Goal: Task Accomplishment & Management: Use online tool/utility

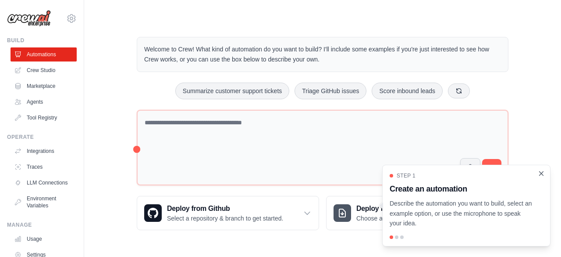
click at [543, 175] on icon "Close walkthrough" at bounding box center [542, 173] width 4 height 4
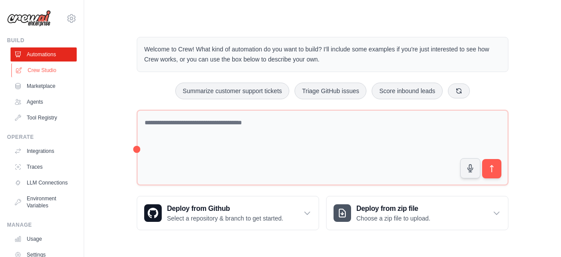
click at [43, 71] on link "Crew Studio" at bounding box center [44, 70] width 66 height 14
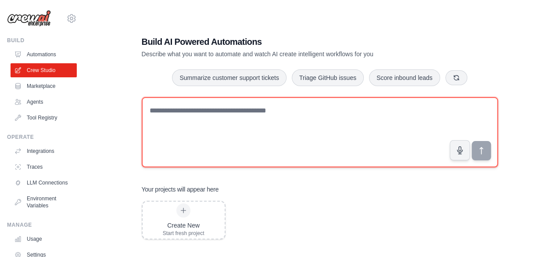
click at [225, 107] on textarea at bounding box center [320, 132] width 356 height 70
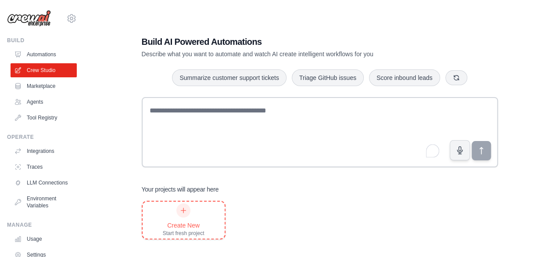
click at [194, 232] on div "Start fresh project" at bounding box center [184, 232] width 42 height 7
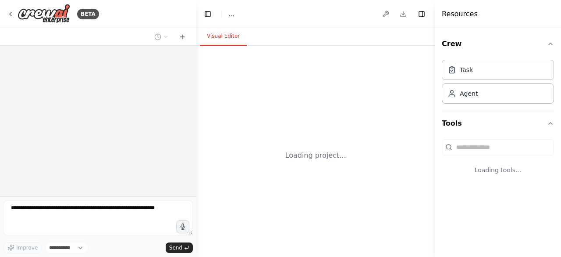
select select "****"
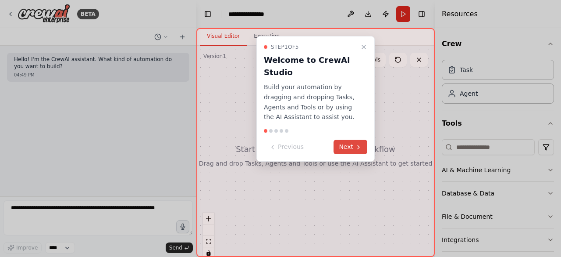
click at [351, 147] on button "Next" at bounding box center [351, 146] width 34 height 14
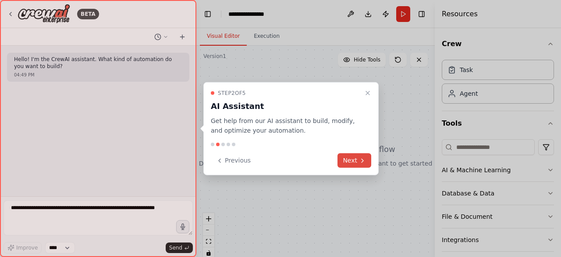
click at [350, 158] on button "Next" at bounding box center [355, 160] width 34 height 14
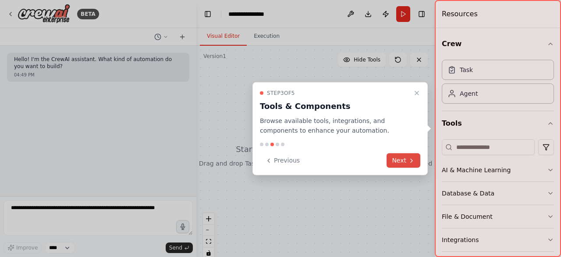
click at [404, 160] on button "Next" at bounding box center [404, 160] width 34 height 14
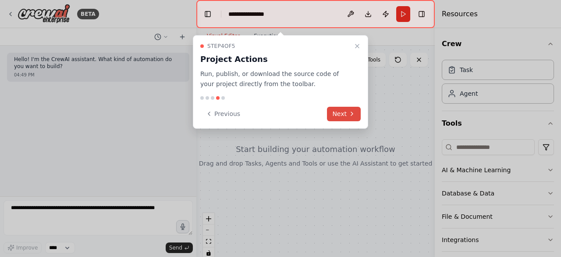
click at [333, 108] on button "Next" at bounding box center [344, 114] width 34 height 14
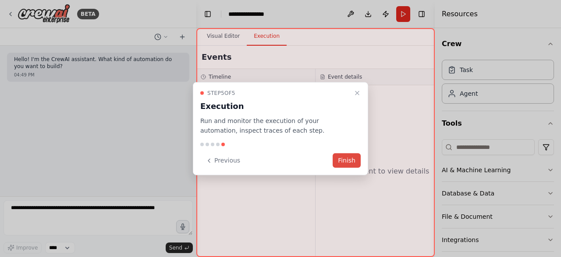
click at [343, 160] on button "Finish" at bounding box center [347, 160] width 28 height 14
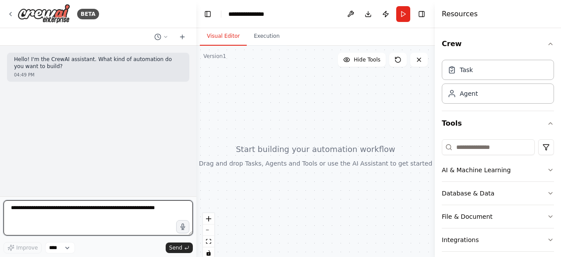
click at [96, 215] on textarea at bounding box center [98, 217] width 189 height 35
type textarea "**********"
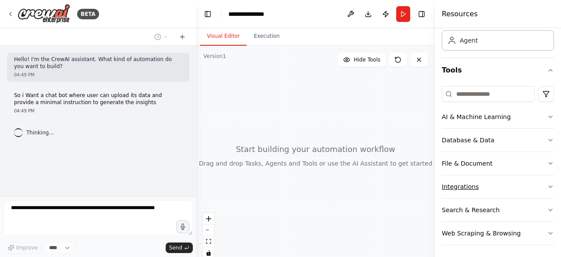
scroll to position [53, 0]
click at [489, 167] on button "File & Document" at bounding box center [498, 162] width 112 height 23
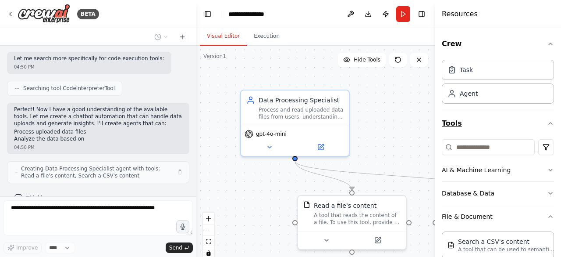
scroll to position [334, 0]
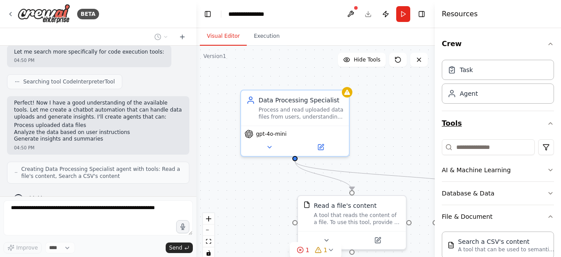
click at [547, 123] on icon "button" at bounding box center [550, 123] width 7 height 7
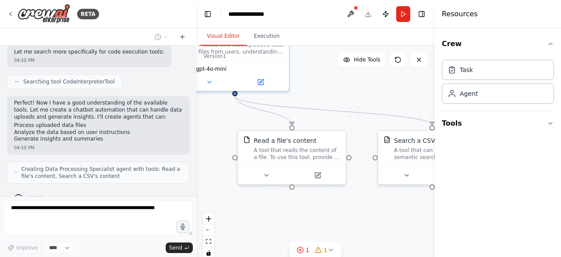
scroll to position [356, 0]
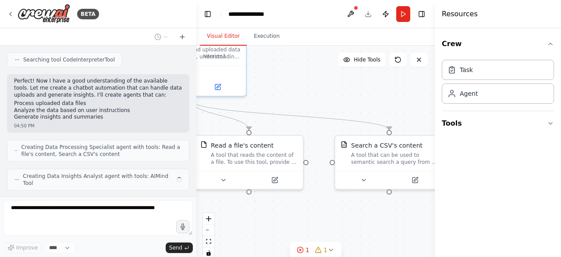
drag, startPoint x: 393, startPoint y: 145, endPoint x: 288, endPoint y: 85, distance: 121.0
click at [288, 85] on div ".deletable-edge-delete-btn { width: 20px; height: 20px; border: 0px solid #ffff…" at bounding box center [315, 155] width 239 height 219
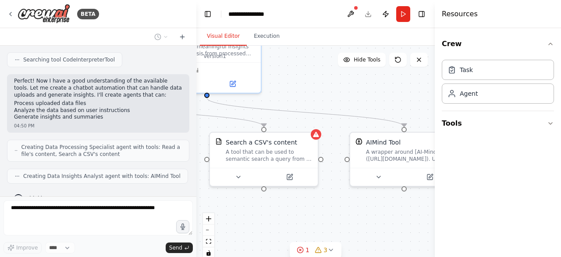
drag, startPoint x: 371, startPoint y: 222, endPoint x: 248, endPoint y: 219, distance: 123.3
click at [248, 219] on div ".deletable-edge-delete-btn { width: 20px; height: 20px; border: 0px solid #ffff…" at bounding box center [315, 155] width 239 height 219
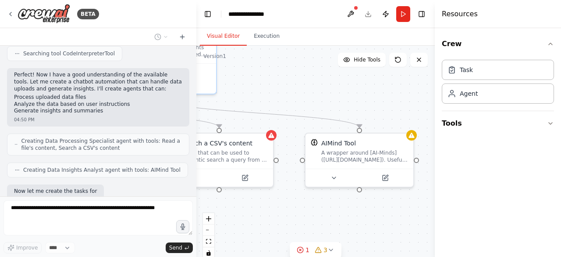
scroll to position [407, 0]
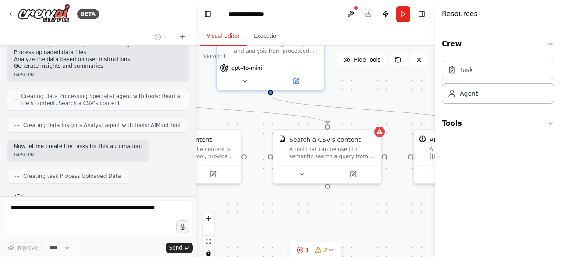
drag, startPoint x: 360, startPoint y: 218, endPoint x: 424, endPoint y: 215, distance: 64.1
click at [424, 215] on div ".deletable-edge-delete-btn { width: 20px; height: 20px; border: 0px solid #ffff…" at bounding box center [315, 155] width 239 height 219
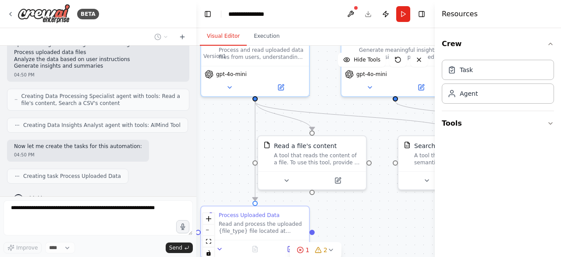
drag, startPoint x: 283, startPoint y: 214, endPoint x: 414, endPoint y: 220, distance: 131.3
click at [414, 220] on div ".deletable-edge-delete-btn { width: 20px; height: 20px; border: 0px solid #ffff…" at bounding box center [315, 155] width 239 height 219
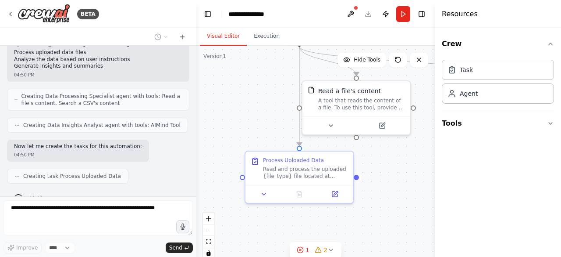
drag, startPoint x: 353, startPoint y: 217, endPoint x: 390, endPoint y: 163, distance: 66.5
click at [390, 163] on div ".deletable-edge-delete-btn { width: 20px; height: 20px; border: 0px solid #ffff…" at bounding box center [315, 155] width 239 height 219
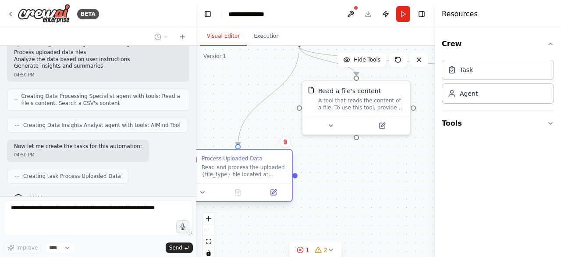
drag, startPoint x: 320, startPoint y: 172, endPoint x: 258, endPoint y: 171, distance: 61.4
click at [258, 171] on div "Read and process the uploaded {file_type} file located at {file_path}. Analyze …" at bounding box center [244, 171] width 85 height 14
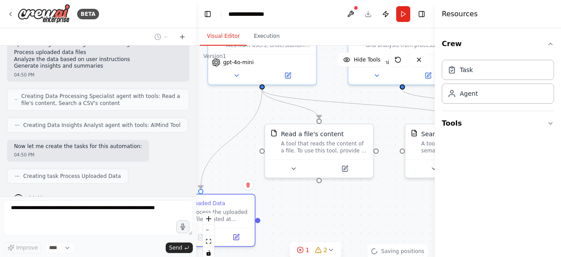
scroll to position [428, 0]
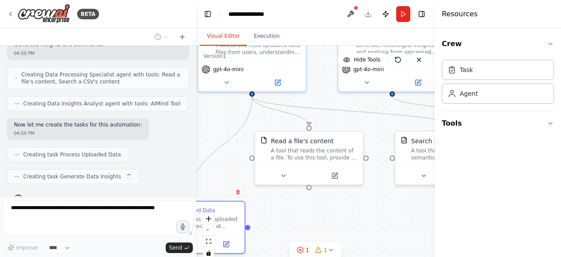
drag, startPoint x: 381, startPoint y: 182, endPoint x: 331, endPoint y: 223, distance: 64.1
click at [331, 232] on div ".deletable-edge-delete-btn { width: 20px; height: 20px; border: 0px solid #ffff…" at bounding box center [315, 155] width 239 height 219
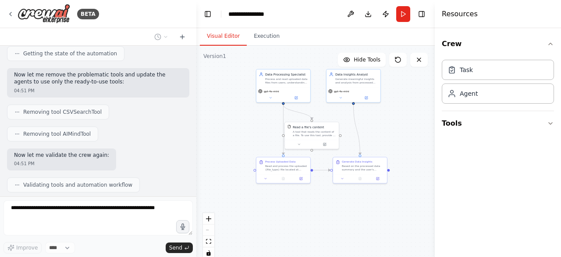
scroll to position [725, 0]
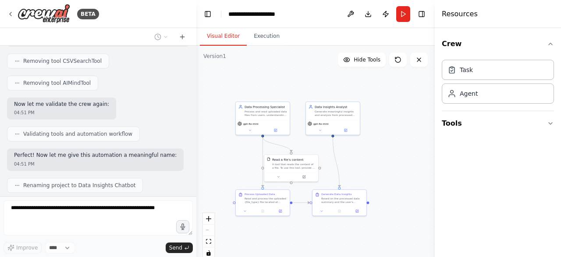
drag, startPoint x: 399, startPoint y: 103, endPoint x: 377, endPoint y: 137, distance: 40.0
click at [377, 137] on div ".deletable-edge-delete-btn { width: 20px; height: 20px; border: 0px solid #ffff…" at bounding box center [315, 155] width 239 height 219
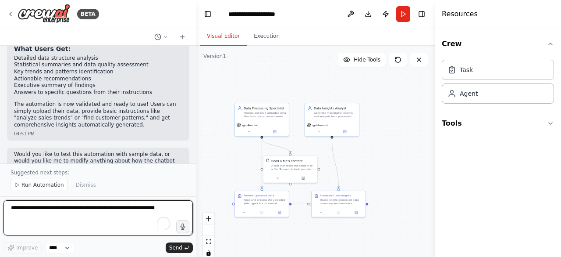
scroll to position [1026, 0]
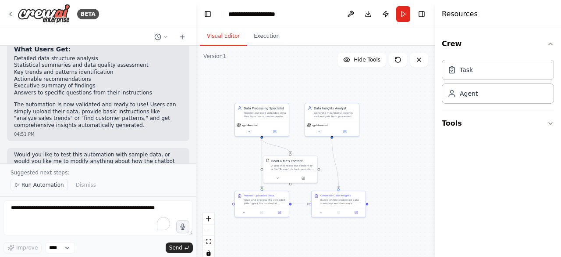
click at [57, 185] on span "Run Automation" at bounding box center [42, 184] width 43 height 7
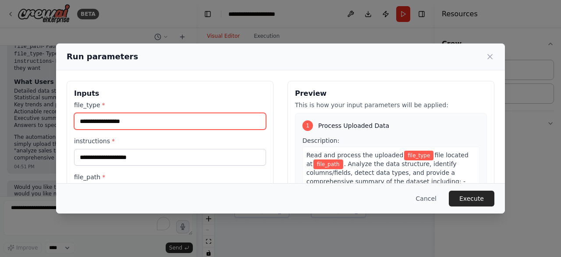
click at [128, 119] on input "file_type *" at bounding box center [170, 121] width 192 height 17
type input "***"
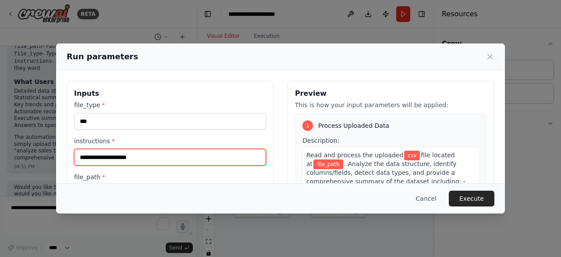
click at [121, 153] on input "instructions *" at bounding box center [170, 157] width 192 height 17
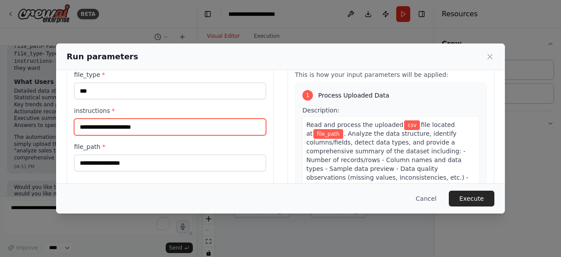
scroll to position [44, 0]
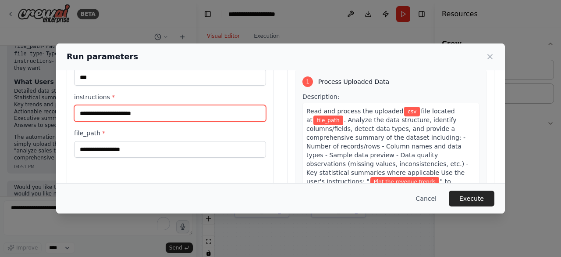
type input "**********"
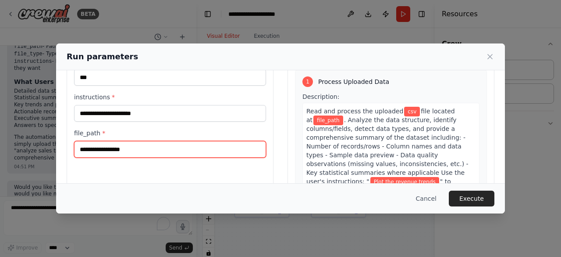
click at [150, 150] on input "file_path *" at bounding box center [170, 149] width 192 height 17
click at [148, 150] on input "file_path *" at bounding box center [170, 149] width 192 height 17
click at [155, 149] on input "file_path *" at bounding box center [170, 149] width 192 height 17
drag, startPoint x: 155, startPoint y: 149, endPoint x: 115, endPoint y: 145, distance: 40.5
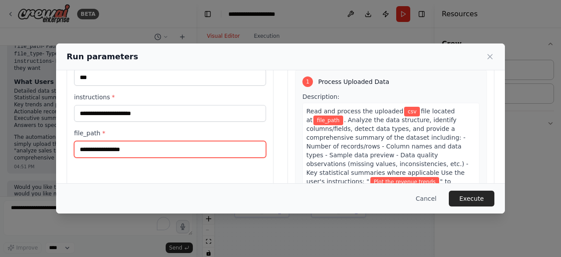
click at [115, 145] on input "file_path *" at bounding box center [170, 149] width 192 height 17
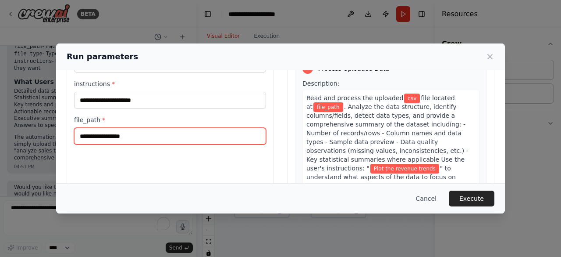
scroll to position [88, 0]
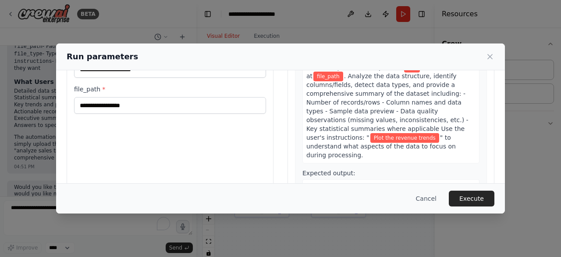
click at [102, 87] on span "*" at bounding box center [103, 89] width 3 height 7
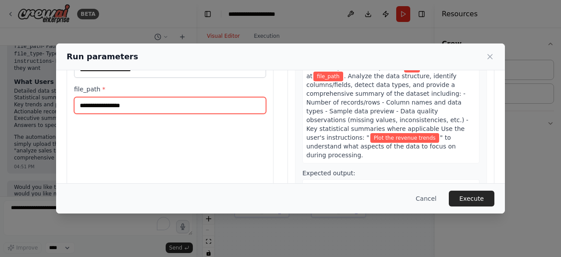
click at [101, 97] on input "file_path *" at bounding box center [170, 105] width 192 height 17
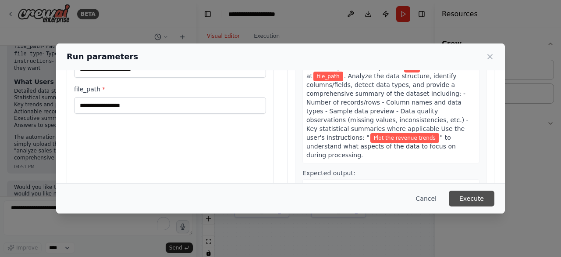
click at [470, 200] on button "Execute" at bounding box center [472, 198] width 46 height 16
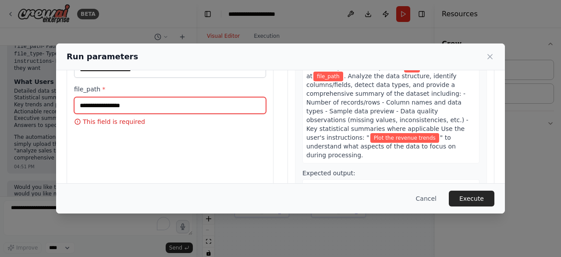
click at [95, 102] on input "file_path *" at bounding box center [170, 105] width 192 height 17
drag, startPoint x: 102, startPoint y: 103, endPoint x: 92, endPoint y: 103, distance: 10.1
click at [82, 100] on input "file_path *" at bounding box center [170, 105] width 192 height 17
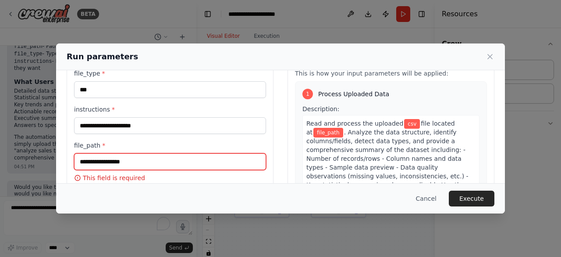
scroll to position [116, 0]
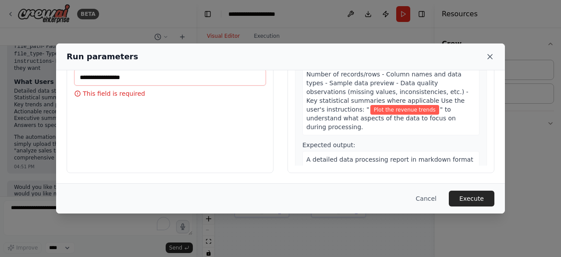
click at [486, 56] on icon at bounding box center [490, 56] width 9 height 9
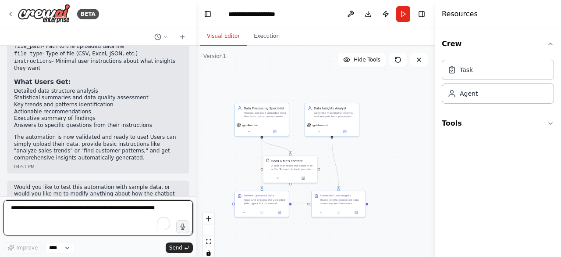
click at [34, 207] on textarea "To enrich screen reader interactions, please activate Accessibility in Grammarl…" at bounding box center [98, 217] width 189 height 35
type textarea "**********"
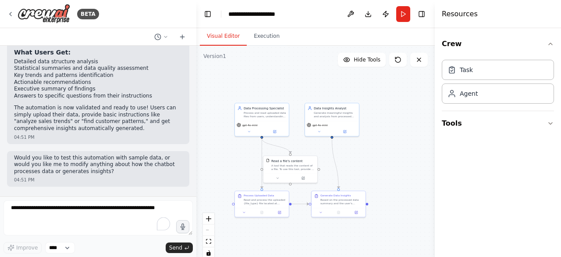
scroll to position [1045, 0]
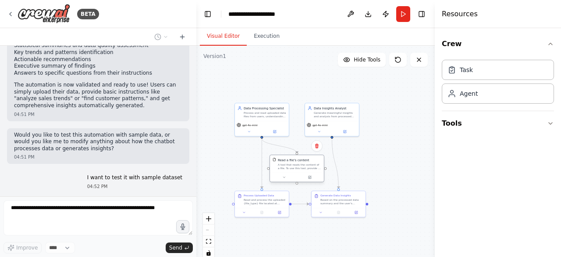
drag, startPoint x: 290, startPoint y: 168, endPoint x: 297, endPoint y: 166, distance: 7.2
click at [297, 166] on div "A tool that reads the content of a file. To use this tool, provide a 'file_path…" at bounding box center [299, 166] width 43 height 7
drag, startPoint x: 336, startPoint y: 118, endPoint x: 353, endPoint y: 118, distance: 16.7
click at [353, 118] on div "Data Insights Analyst Generate meaningful insights and analysis from processed …" at bounding box center [350, 111] width 54 height 18
click at [343, 202] on div "Based on the processed data summary and the user's instructions: "{instructions…" at bounding box center [342, 200] width 43 height 7
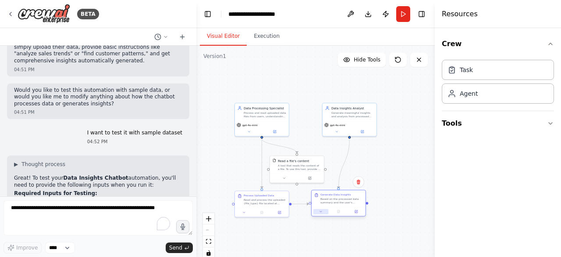
click at [321, 214] on button at bounding box center [321, 211] width 15 height 5
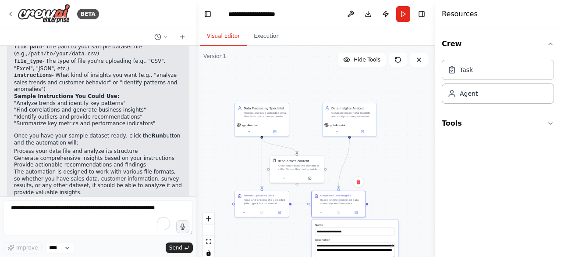
scroll to position [1250, 0]
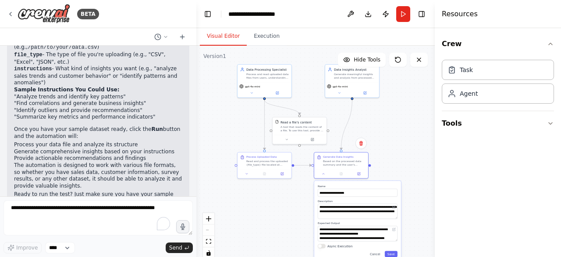
drag, startPoint x: 406, startPoint y: 170, endPoint x: 409, endPoint y: 131, distance: 38.7
click at [409, 131] on div ".deletable-edge-delete-btn { width: 20px; height: 20px; border: 0px solid #ffff…" at bounding box center [315, 155] width 239 height 219
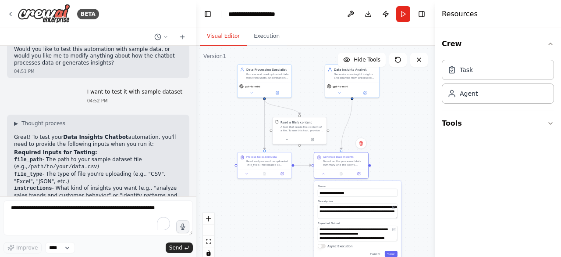
scroll to position [1119, 0]
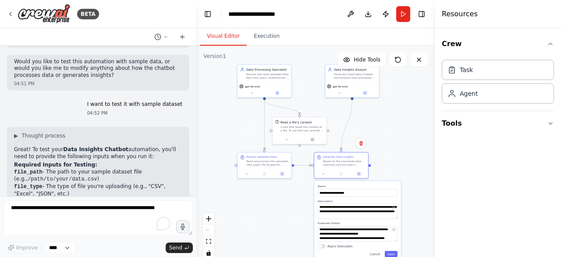
click at [215, 13] on header "**********" at bounding box center [315, 14] width 239 height 28
click at [211, 14] on button "Toggle Left Sidebar" at bounding box center [208, 14] width 12 height 12
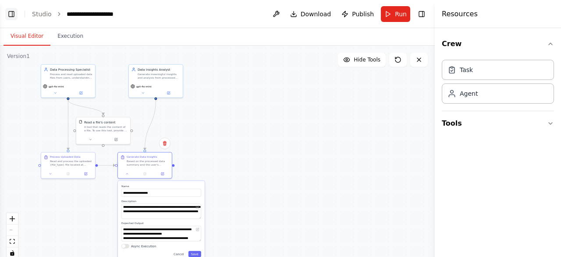
click at [13, 11] on button "Toggle Left Sidebar" at bounding box center [11, 14] width 12 height 12
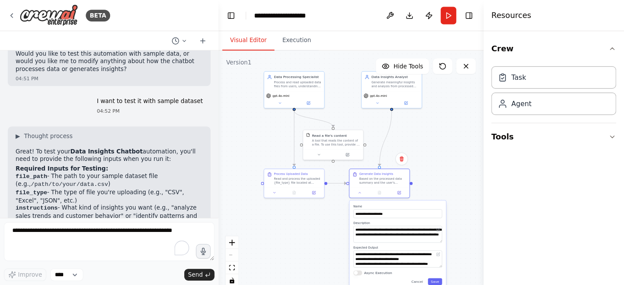
scroll to position [1162, 0]
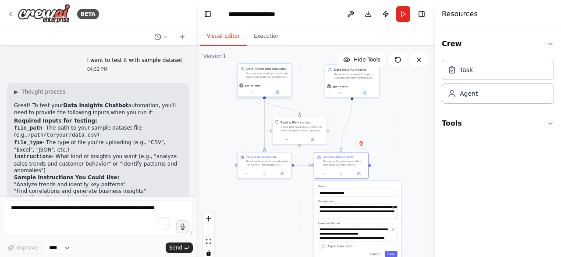
click at [279, 78] on div "Process and read uploaded data files from users, understanding the structure an…" at bounding box center [267, 74] width 43 height 7
click at [249, 93] on button at bounding box center [251, 91] width 25 height 5
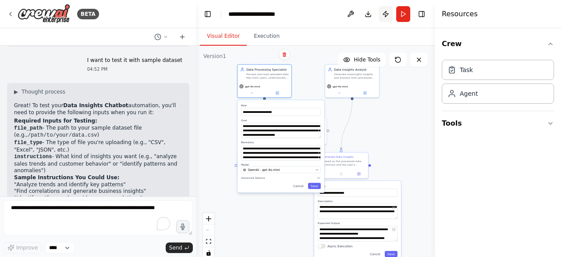
click at [385, 11] on button "Publish" at bounding box center [386, 14] width 14 height 16
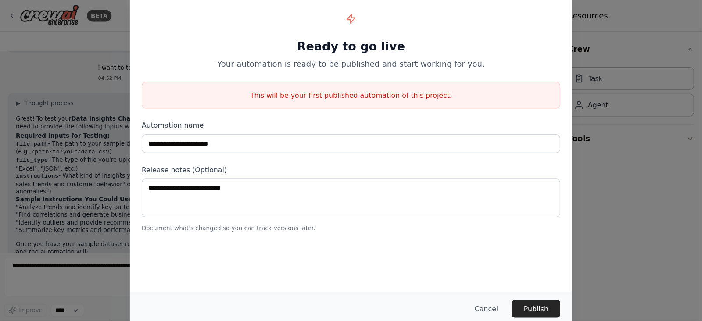
scroll to position [1162, 0]
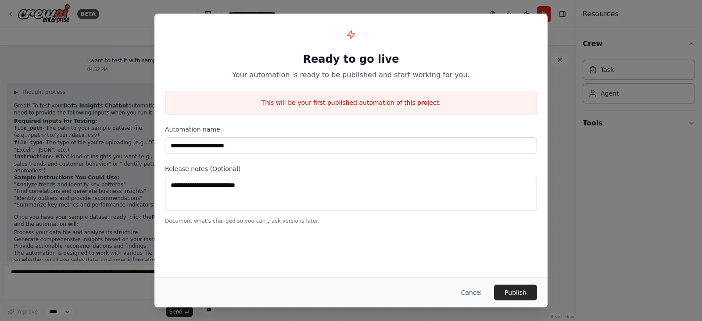
drag, startPoint x: 554, startPoint y: 0, endPoint x: 465, endPoint y: 290, distance: 303.7
click at [465, 256] on button "Cancel" at bounding box center [471, 293] width 35 height 16
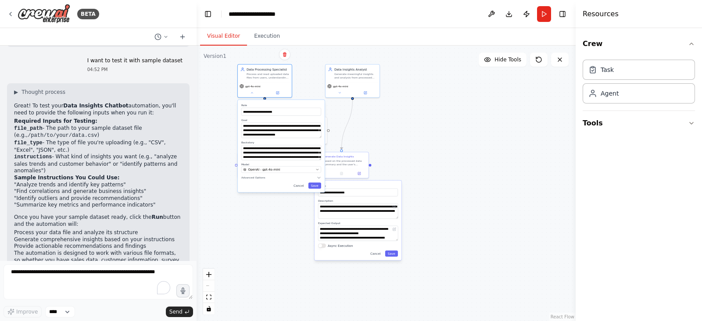
click at [444, 173] on div ".deletable-edge-delete-btn { width: 20px; height: 20px; border: 0px solid #ffff…" at bounding box center [385, 183] width 379 height 275
click at [252, 95] on div "gpt-4o-mini" at bounding box center [265, 88] width 54 height 15
click at [252, 90] on icon at bounding box center [252, 92] width 4 height 4
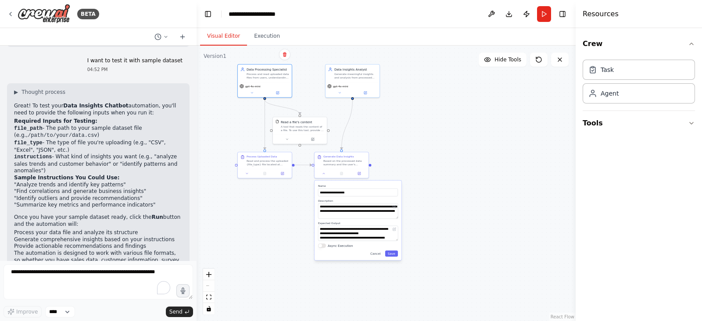
click at [561, 107] on div "Task Agent" at bounding box center [638, 83] width 112 height 54
click at [561, 125] on button "Tools" at bounding box center [638, 123] width 112 height 25
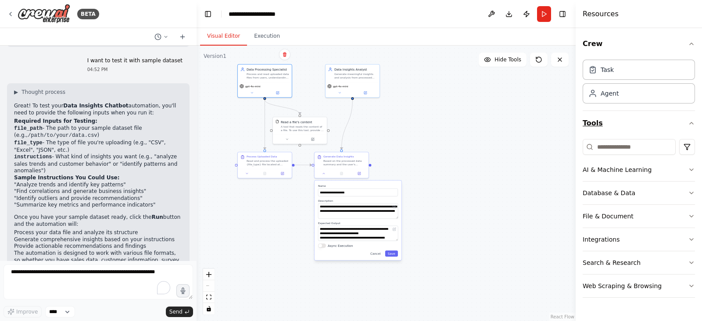
click at [561, 125] on button "Tools" at bounding box center [638, 123] width 112 height 25
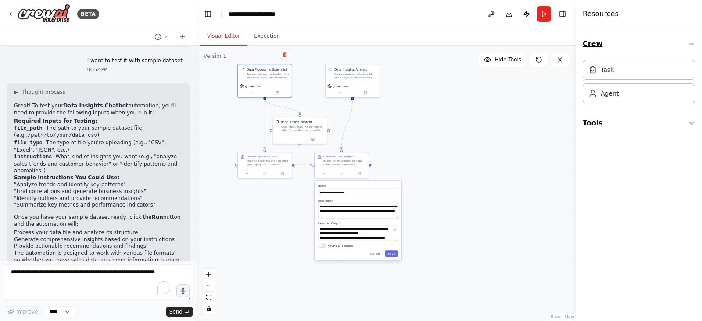
click at [561, 51] on button "Crew" at bounding box center [638, 44] width 112 height 25
click at [561, 47] on button "Crew" at bounding box center [638, 44] width 112 height 25
click at [543, 14] on button "Run" at bounding box center [544, 14] width 14 height 16
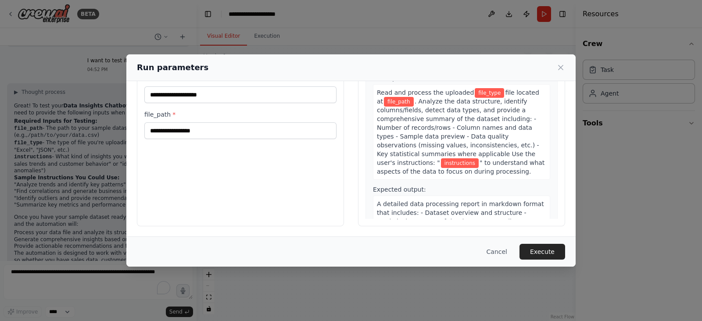
scroll to position [74, 0]
click at [206, 119] on div "file_path *" at bounding box center [240, 124] width 192 height 29
click at [211, 138] on div "Inputs file_type * instructions * file_path *" at bounding box center [240, 122] width 207 height 208
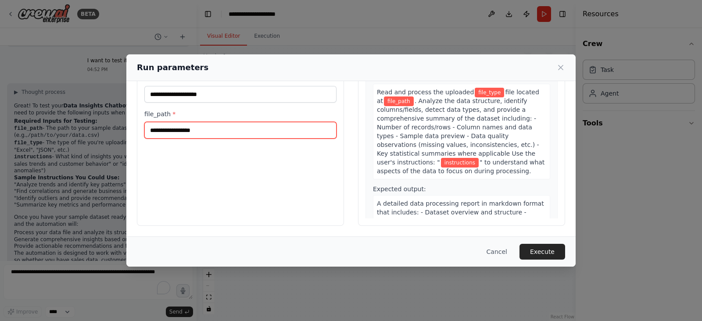
click at [215, 134] on input "file_path *" at bounding box center [240, 130] width 192 height 17
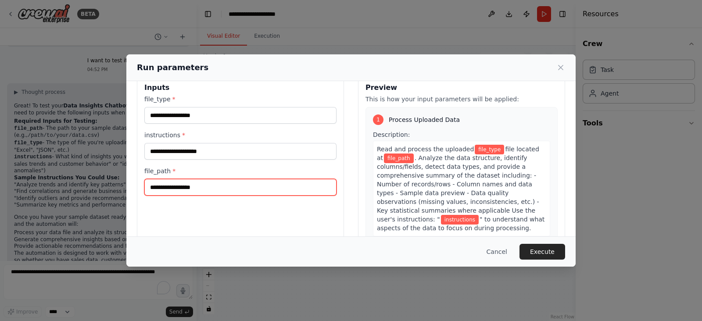
scroll to position [0, 0]
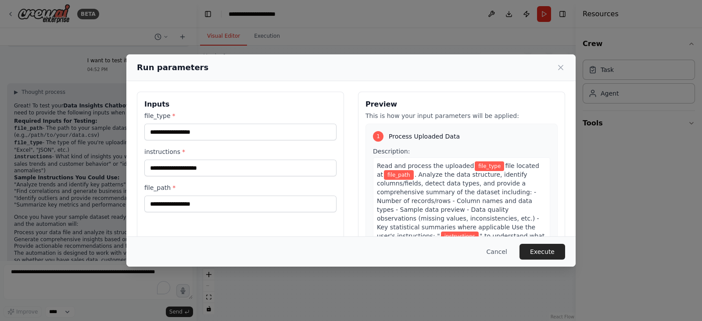
click at [306, 18] on div "Run parameters Inputs file_type * instructions * file_path * Preview This is ho…" at bounding box center [351, 160] width 702 height 321
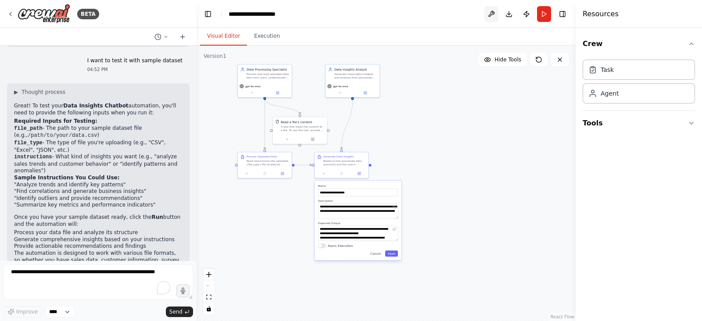
click at [490, 13] on button at bounding box center [491, 14] width 14 height 16
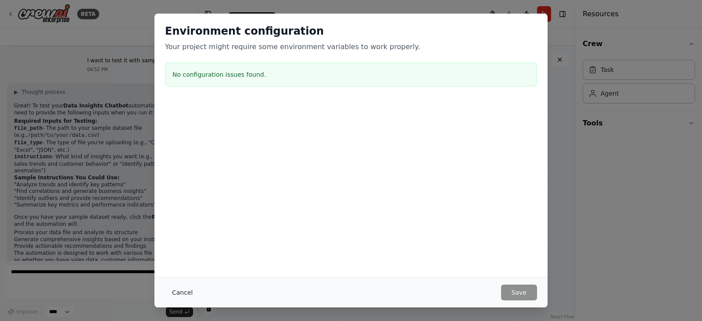
click at [185, 256] on button "Cancel" at bounding box center [182, 293] width 35 height 16
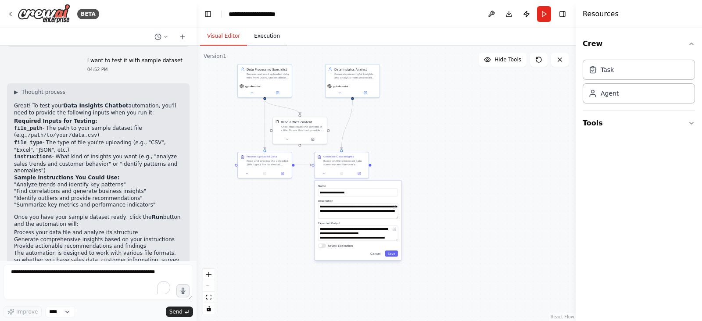
click at [278, 38] on button "Execution" at bounding box center [267, 36] width 40 height 18
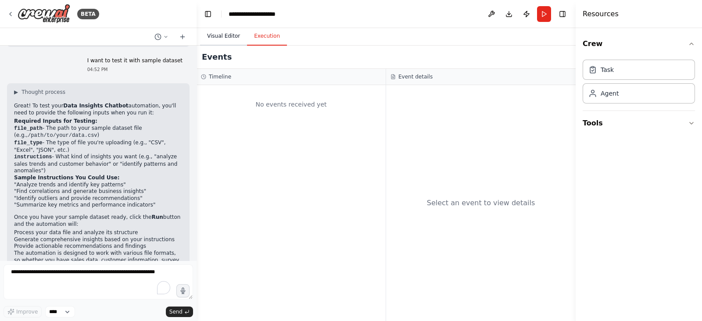
click at [226, 32] on button "Visual Editor" at bounding box center [223, 36] width 47 height 18
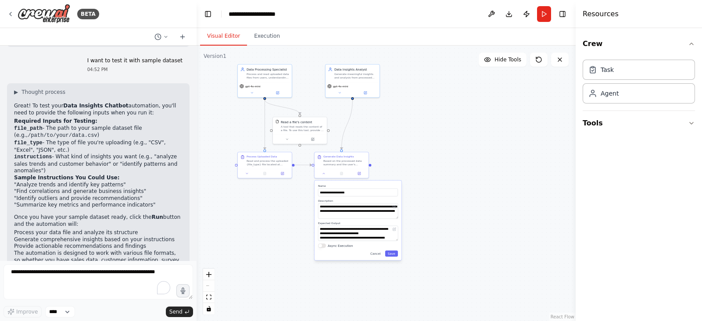
click at [561, 27] on div "Resources" at bounding box center [638, 14] width 126 height 28
click at [561, 69] on div "Task" at bounding box center [638, 69] width 112 height 20
click at [561, 77] on div "Task" at bounding box center [638, 69] width 112 height 20
click at [561, 98] on div "Agent" at bounding box center [638, 93] width 112 height 20
click at [561, 122] on button "Tools" at bounding box center [638, 123] width 112 height 25
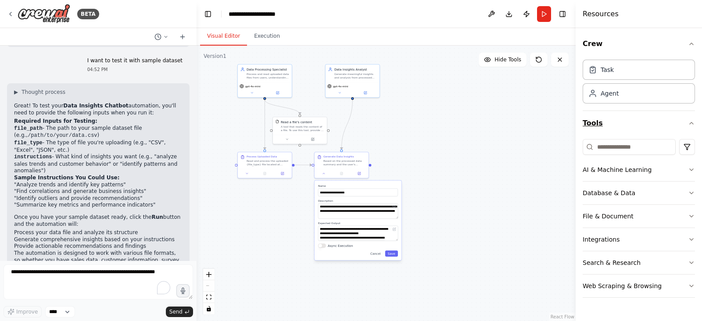
click at [561, 121] on button "Tools" at bounding box center [638, 123] width 112 height 25
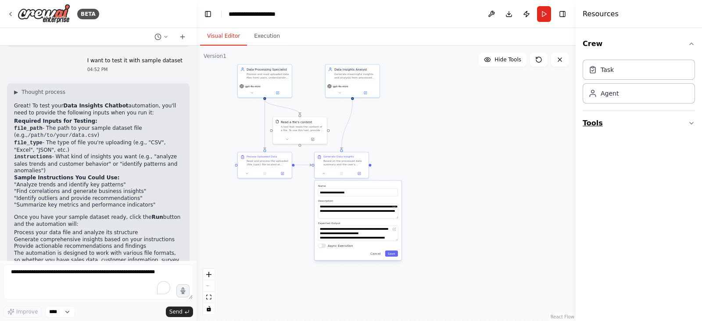
click at [561, 121] on button "Tools" at bounding box center [638, 123] width 112 height 25
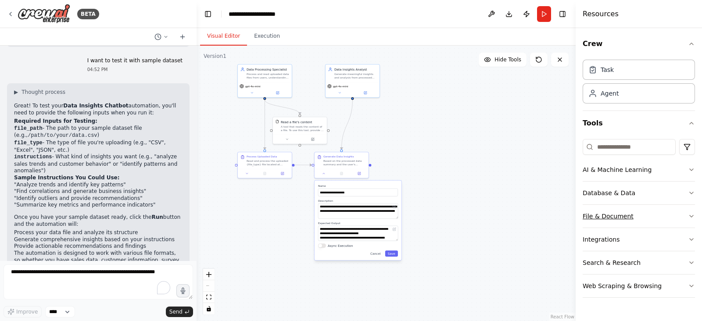
click at [561, 212] on button "File & Document" at bounding box center [638, 216] width 112 height 23
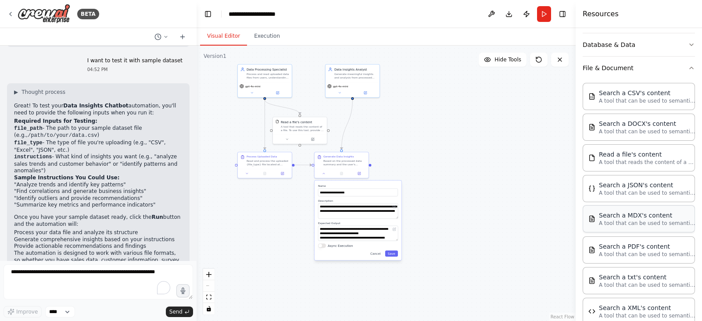
scroll to position [164, 0]
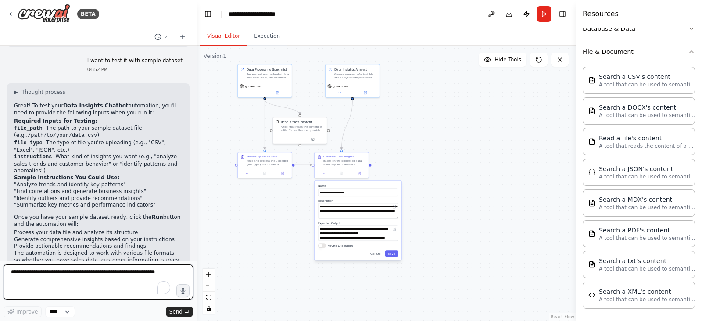
click at [73, 256] on textarea "To enrich screen reader interactions, please activate Accessibility in Grammarl…" at bounding box center [98, 281] width 189 height 35
type textarea "**********"
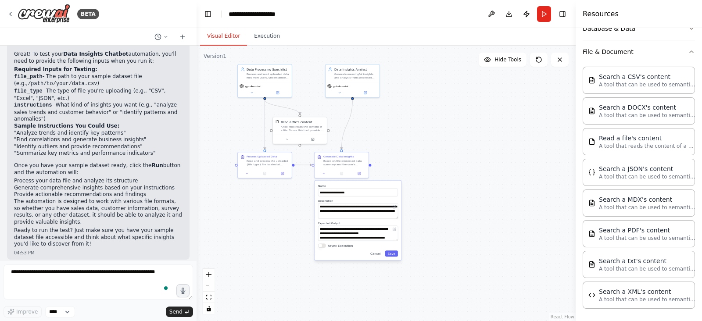
scroll to position [1243, 0]
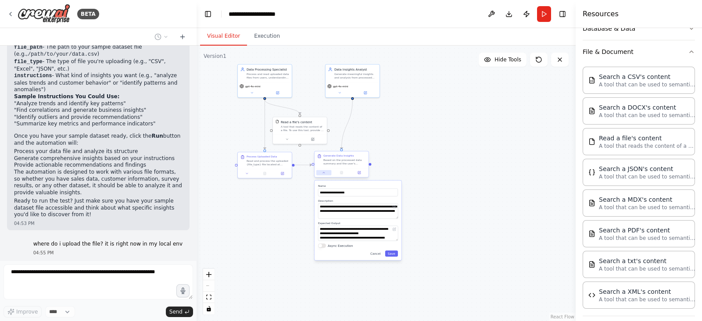
click at [326, 171] on button at bounding box center [323, 172] width 15 height 5
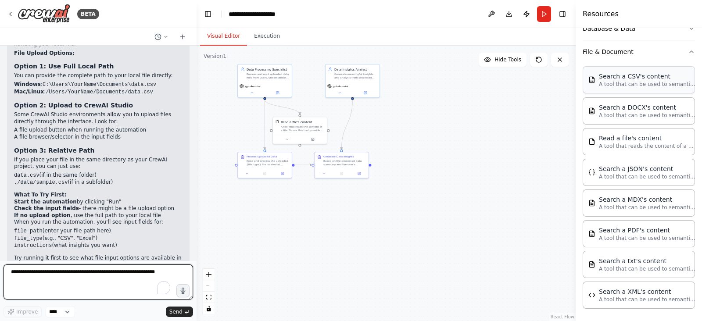
scroll to position [0, 0]
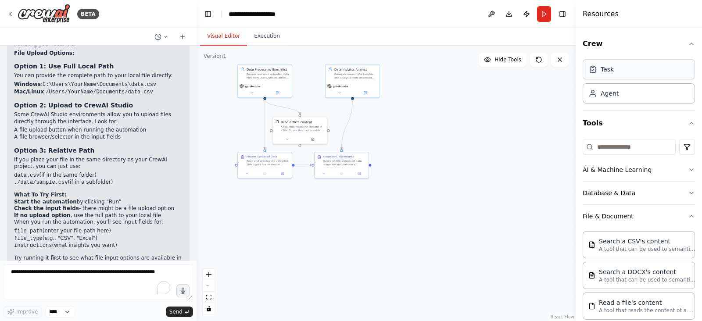
click at [561, 72] on div "Task" at bounding box center [638, 69] width 112 height 20
click at [561, 105] on div "Task Agent" at bounding box center [638, 83] width 112 height 54
click at [561, 95] on div "Agent" at bounding box center [638, 93] width 112 height 20
click at [561, 39] on button "Crew" at bounding box center [638, 44] width 112 height 25
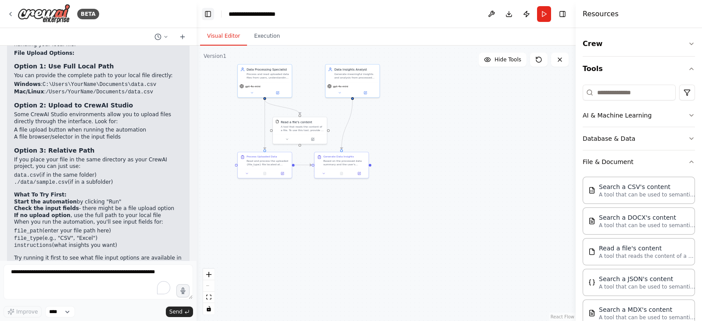
click at [213, 12] on button "Toggle Left Sidebar" at bounding box center [208, 14] width 12 height 12
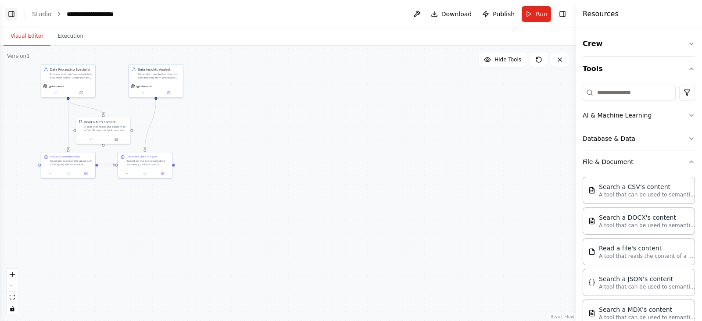
click at [14, 12] on button "Toggle Left Sidebar" at bounding box center [11, 14] width 12 height 12
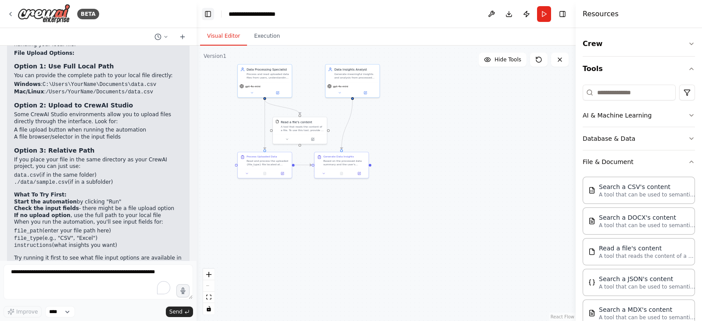
click at [207, 11] on button "Toggle Left Sidebar" at bounding box center [208, 14] width 12 height 12
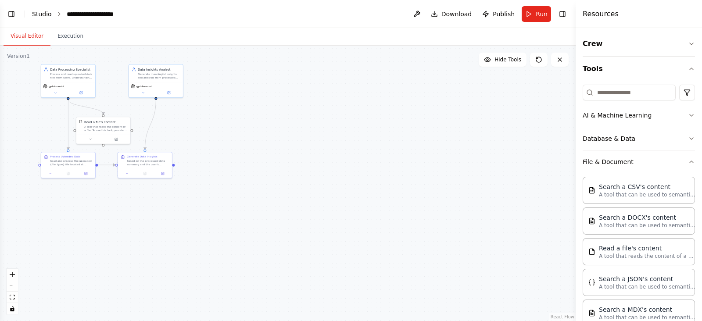
click at [34, 16] on link "Studio" at bounding box center [42, 14] width 20 height 7
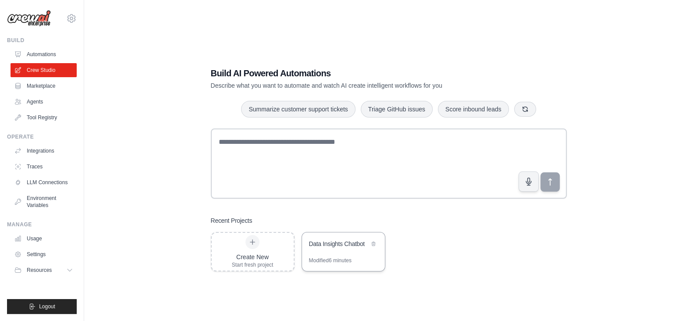
click at [347, 250] on div "Data Insights Chatbot" at bounding box center [343, 244] width 83 height 25
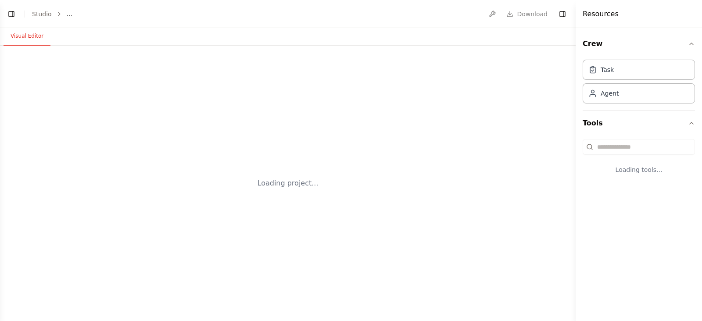
select select "****"
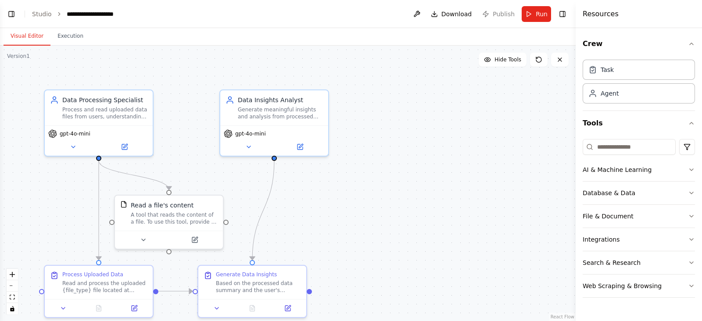
scroll to position [1495, 0]
click at [13, 10] on button "Toggle Left Sidebar" at bounding box center [11, 14] width 12 height 12
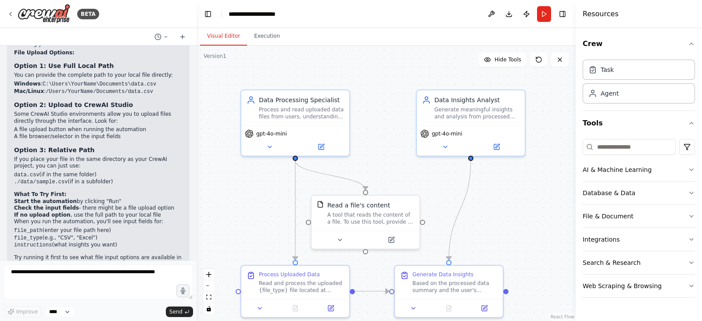
scroll to position [1494, 0]
click at [180, 38] on icon at bounding box center [182, 36] width 7 height 7
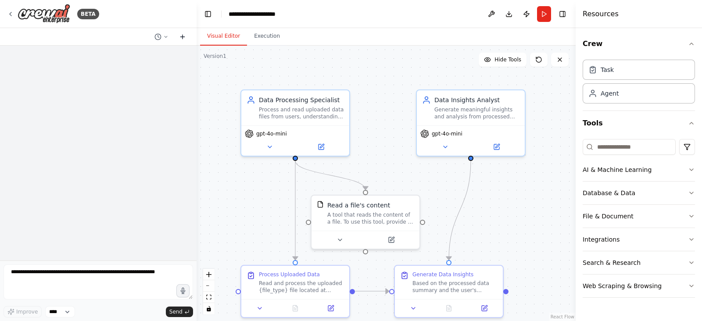
scroll to position [0, 0]
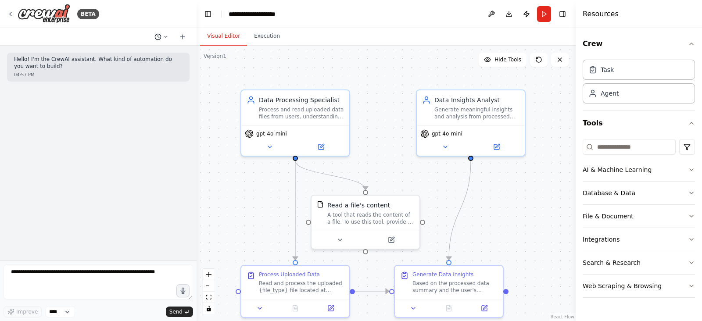
click at [163, 34] on icon at bounding box center [165, 36] width 5 height 5
click at [132, 68] on span "where do i upload the file? it is right now in my local env" at bounding box center [123, 68] width 57 height 7
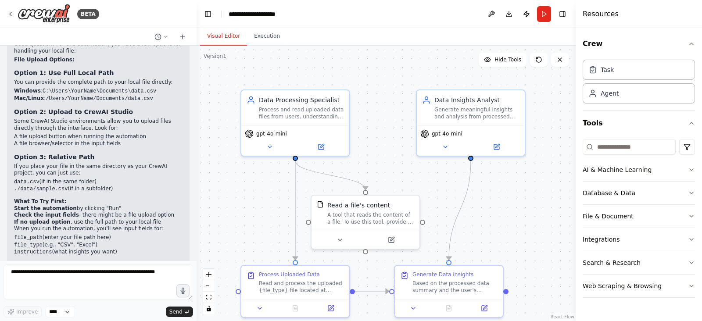
scroll to position [1494, 0]
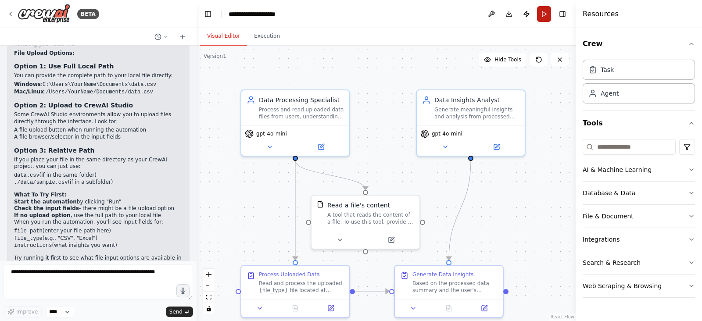
click at [545, 17] on button "Run" at bounding box center [544, 14] width 14 height 16
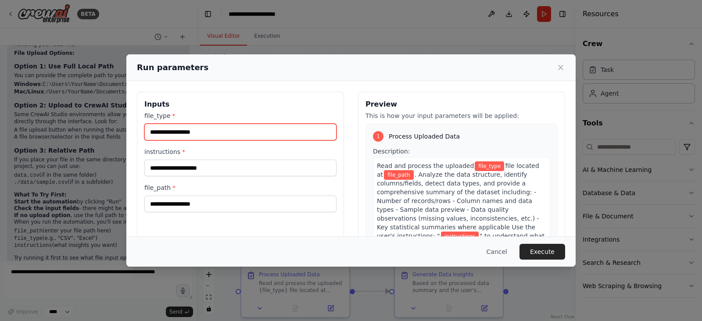
click at [191, 127] on input "file_type *" at bounding box center [240, 132] width 192 height 17
type input "***"
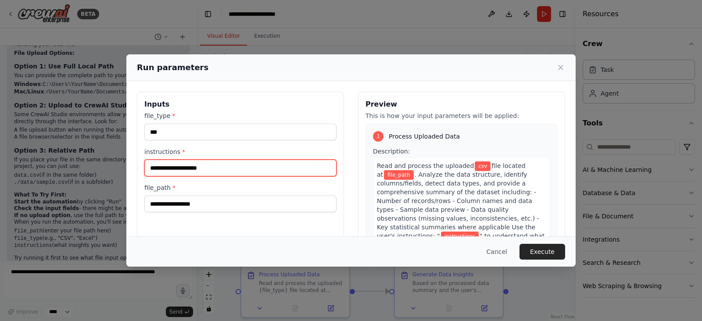
click at [210, 165] on input "instructions *" at bounding box center [240, 168] width 192 height 17
type input "**********"
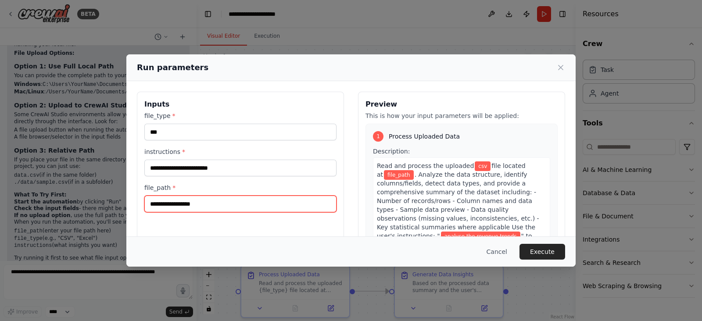
click at [199, 208] on input "file_path *" at bounding box center [240, 204] width 192 height 17
paste input "**********"
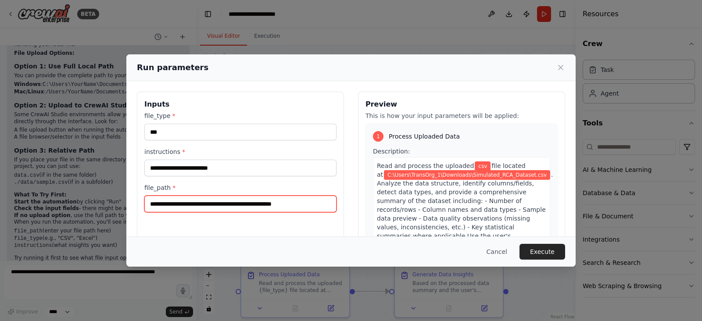
type input "**********"
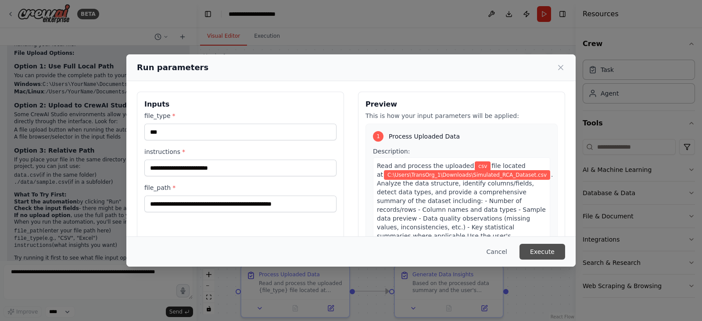
drag, startPoint x: 532, startPoint y: 238, endPoint x: 535, endPoint y: 244, distance: 6.5
click at [532, 241] on div "Cancel Execute" at bounding box center [350, 251] width 449 height 30
click at [539, 249] on button "Execute" at bounding box center [542, 252] width 46 height 16
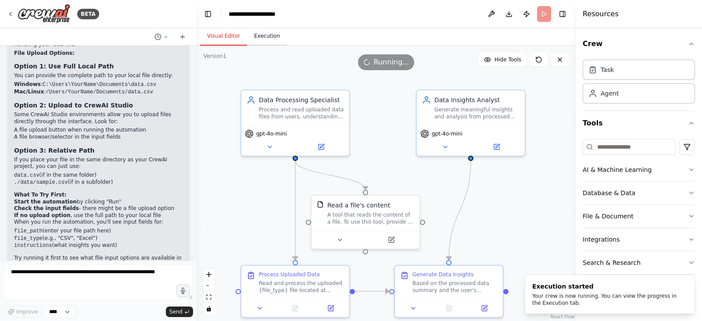
click at [262, 43] on button "Execution" at bounding box center [267, 36] width 40 height 18
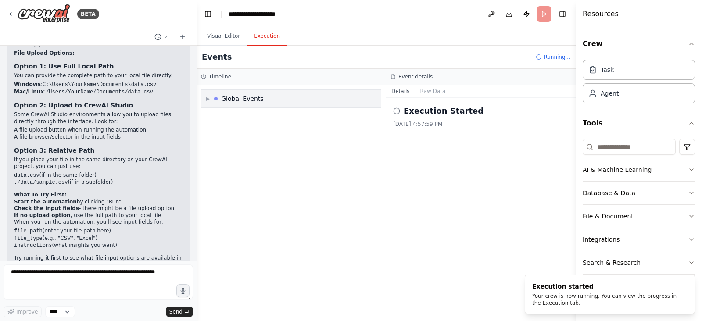
click at [259, 99] on div "Global Events" at bounding box center [242, 98] width 43 height 9
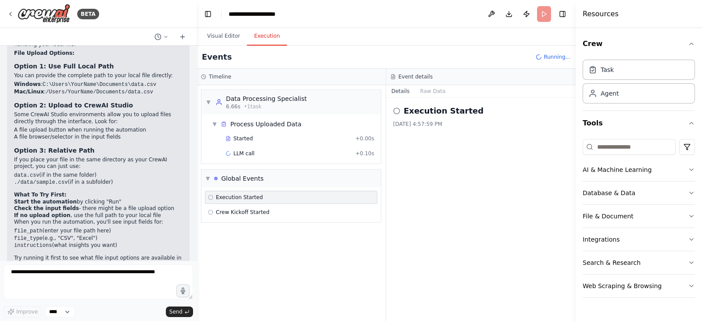
click at [254, 112] on div "▼ Data Processing Specialist 6.66s • 1 task" at bounding box center [290, 102] width 179 height 25
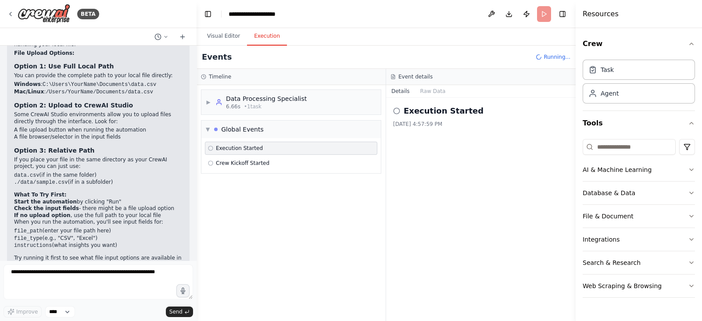
click at [254, 112] on div "▶ Data Processing Specialist 6.66s • 1 task" at bounding box center [290, 102] width 179 height 25
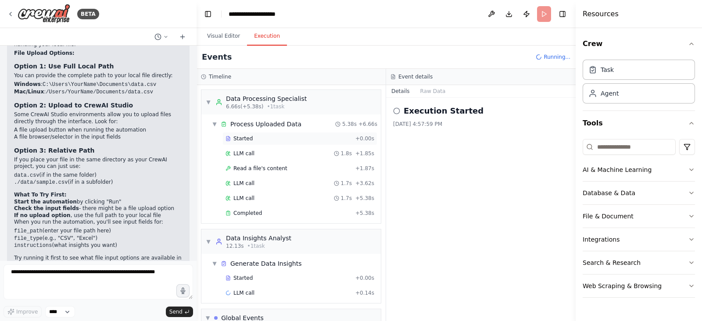
click at [247, 136] on span "Started" at bounding box center [242, 138] width 19 height 7
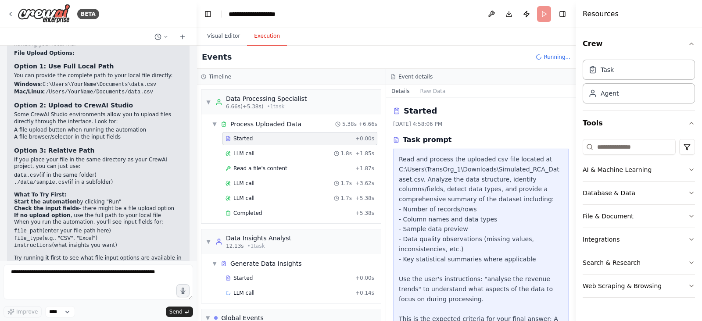
scroll to position [122, 0]
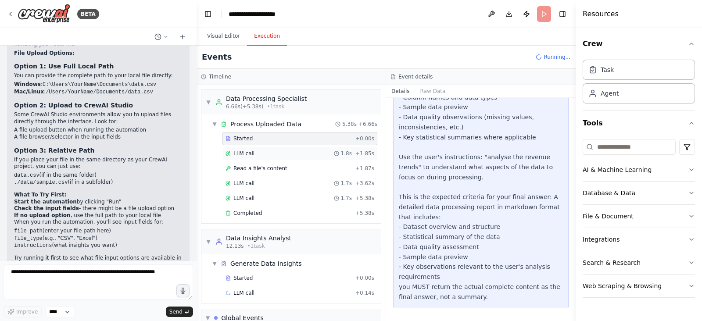
click at [257, 153] on div "LLM call 1.8s + 1.85s" at bounding box center [299, 153] width 149 height 7
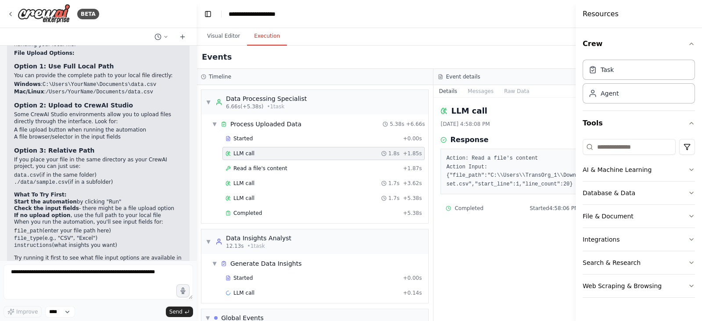
drag, startPoint x: 259, startPoint y: 167, endPoint x: 367, endPoint y: 175, distance: 108.2
click at [259, 167] on span "Read a file's content" at bounding box center [260, 168] width 54 height 7
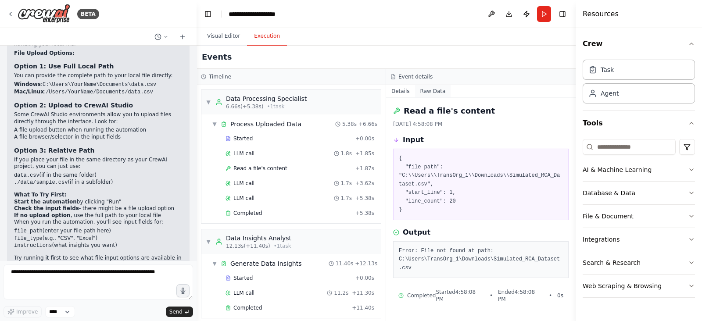
click at [428, 91] on button "Raw Data" at bounding box center [433, 91] width 36 height 12
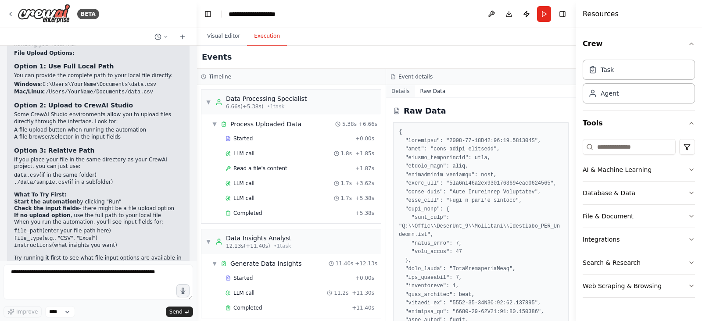
click at [403, 93] on button "Details" at bounding box center [400, 91] width 29 height 12
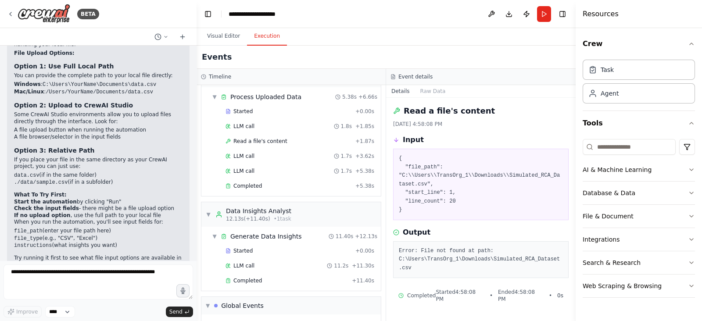
scroll to position [0, 0]
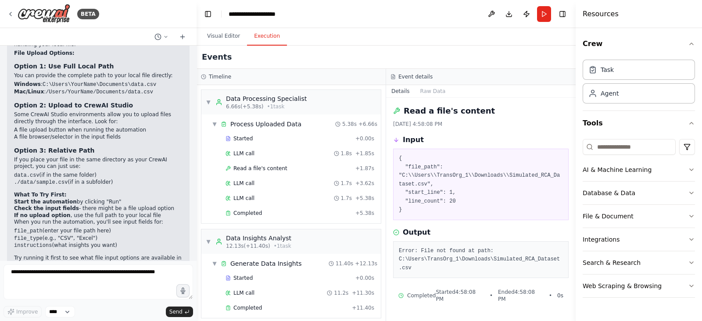
click at [489, 10] on button at bounding box center [491, 14] width 14 height 16
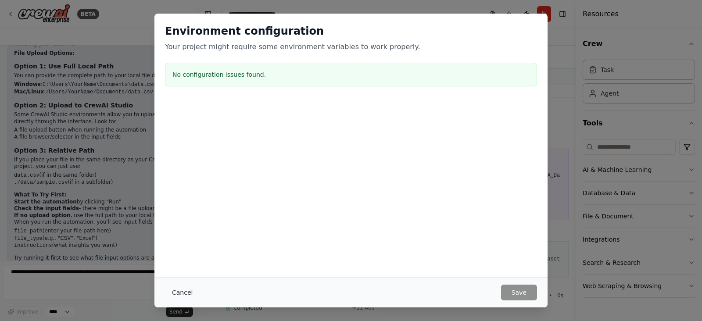
click at [186, 295] on button "Cancel" at bounding box center [182, 293] width 35 height 16
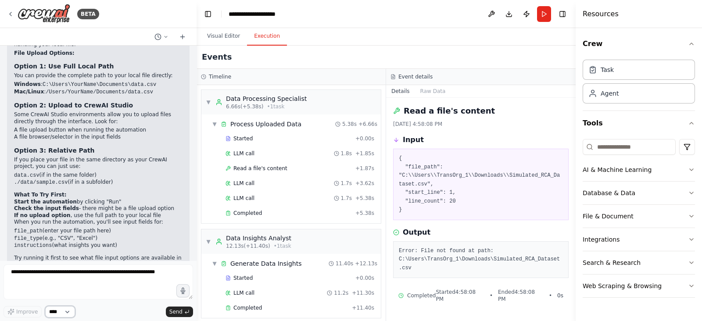
click at [66, 312] on select "****" at bounding box center [60, 311] width 30 height 11
click at [82, 268] on textarea at bounding box center [98, 281] width 189 height 35
click at [217, 41] on button "Visual Editor" at bounding box center [223, 36] width 47 height 18
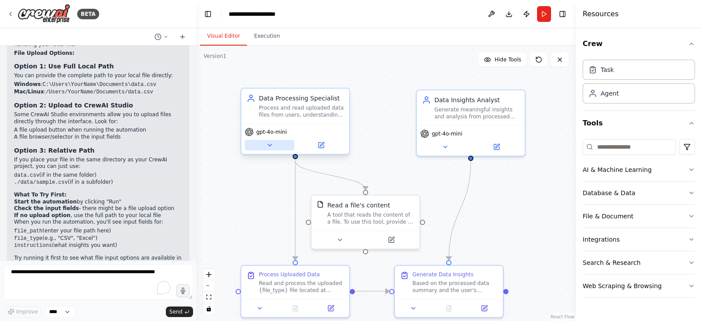
click at [271, 146] on icon at bounding box center [269, 145] width 7 height 7
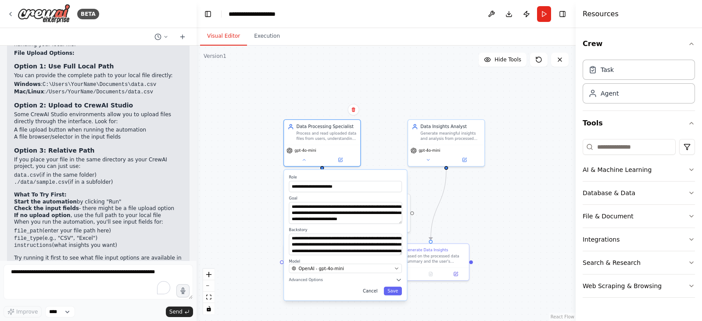
click at [374, 292] on button "Cancel" at bounding box center [370, 291] width 22 height 9
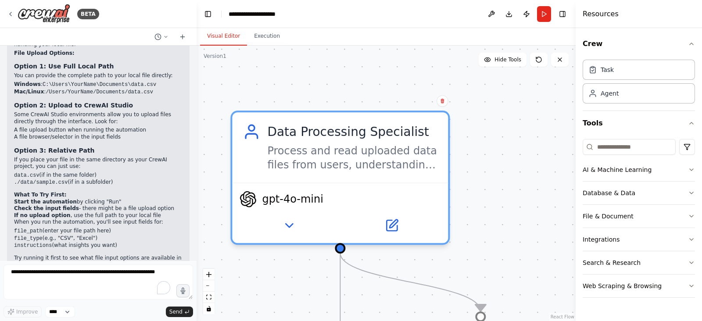
drag, startPoint x: 355, startPoint y: 140, endPoint x: 312, endPoint y: 84, distance: 71.3
click at [312, 84] on div ".deletable-edge-delete-btn { width: 20px; height: 20px; border: 0px solid #ffff…" at bounding box center [385, 183] width 379 height 275
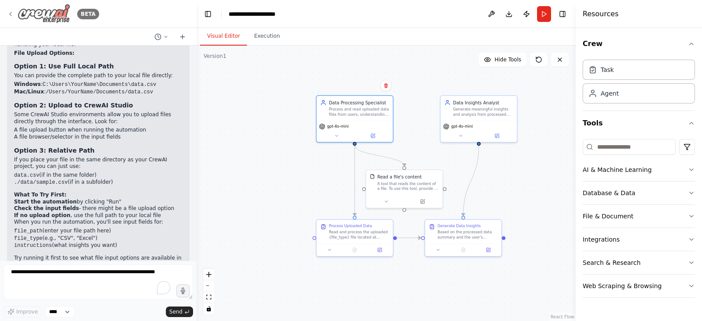
click at [15, 12] on div "BETA" at bounding box center [53, 14] width 92 height 20
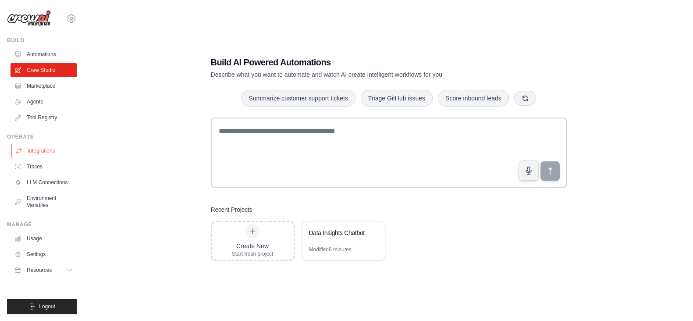
scroll to position [18, 0]
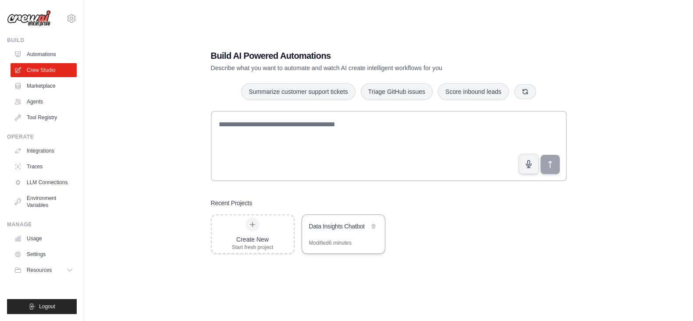
click at [367, 238] on div "Data Insights Chatbot" at bounding box center [343, 227] width 83 height 25
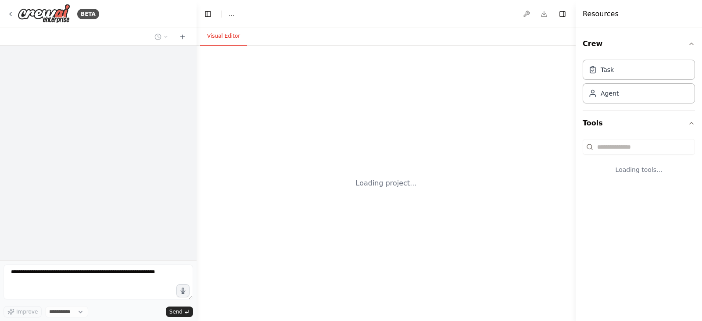
select select "****"
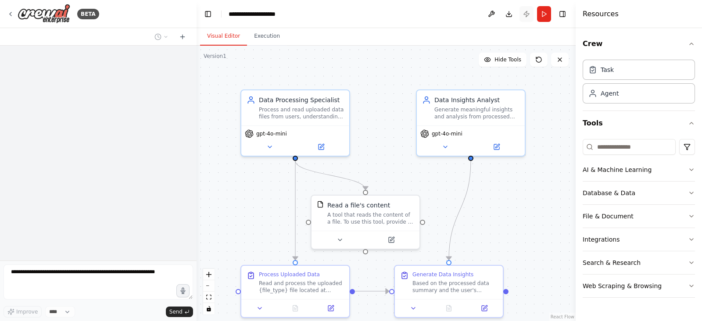
scroll to position [1495, 0]
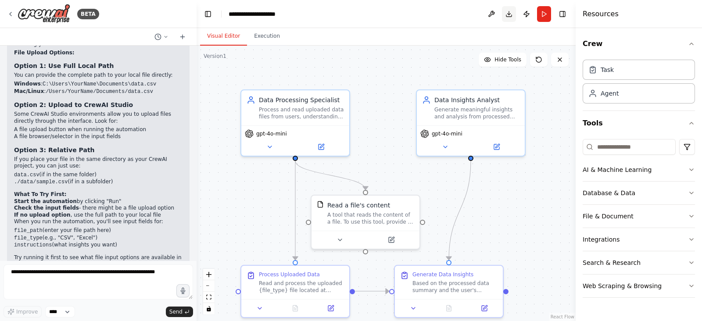
click at [507, 16] on button "Download" at bounding box center [509, 14] width 14 height 16
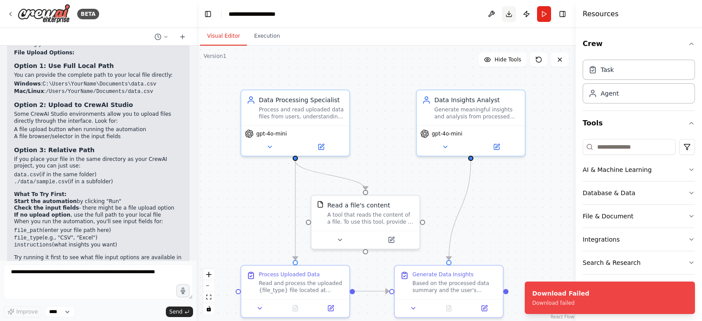
click at [510, 18] on button "Download" at bounding box center [509, 14] width 14 height 16
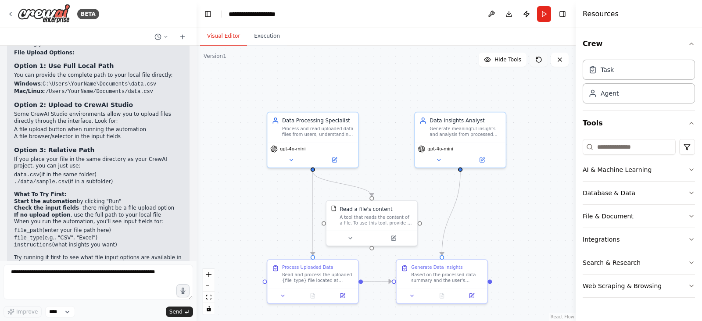
click at [540, 61] on icon at bounding box center [538, 59] width 5 height 5
click at [541, 62] on icon at bounding box center [538, 59] width 7 height 7
click at [564, 61] on button at bounding box center [560, 60] width 18 height 14
click at [491, 64] on button "Hide Tools" at bounding box center [502, 60] width 48 height 14
click at [500, 54] on button "Show Tools" at bounding box center [501, 60] width 50 height 14
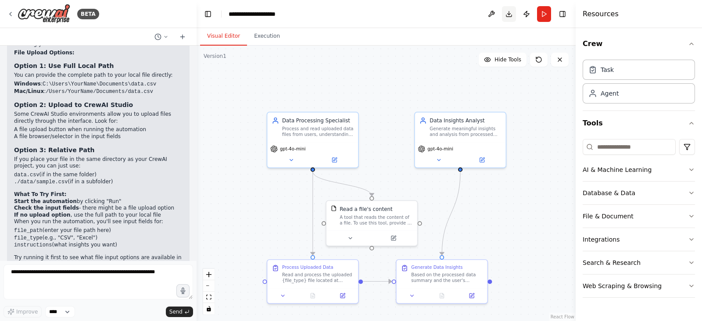
click at [506, 18] on button "Download" at bounding box center [509, 14] width 14 height 16
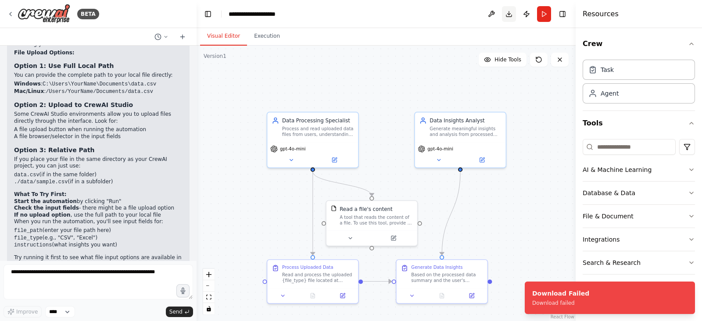
click at [513, 14] on button "Download" at bounding box center [509, 14] width 14 height 16
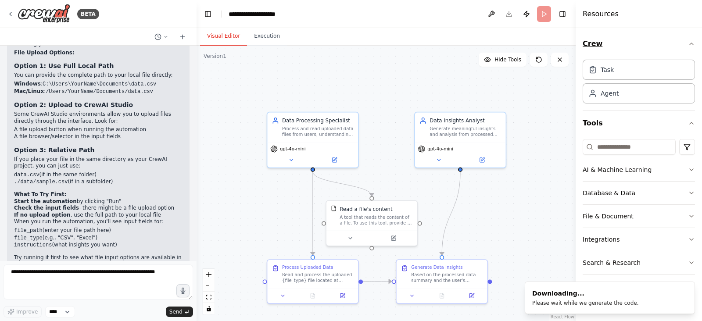
click at [694, 47] on icon "button" at bounding box center [691, 43] width 7 height 7
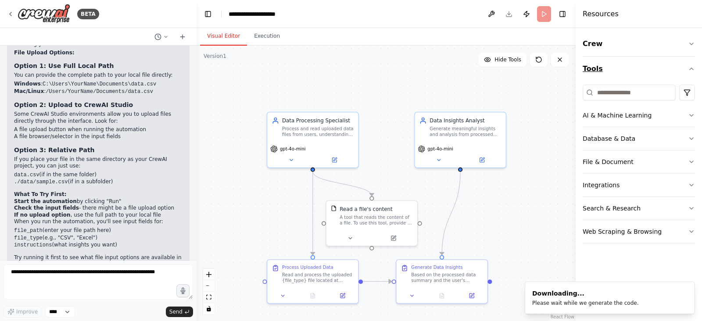
click at [695, 71] on icon "button" at bounding box center [691, 68] width 7 height 7
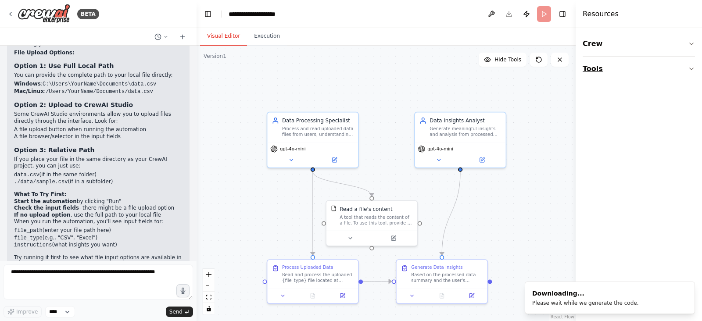
click at [695, 71] on div "Crew Tools" at bounding box center [638, 174] width 126 height 293
click at [691, 66] on icon "button" at bounding box center [691, 68] width 7 height 7
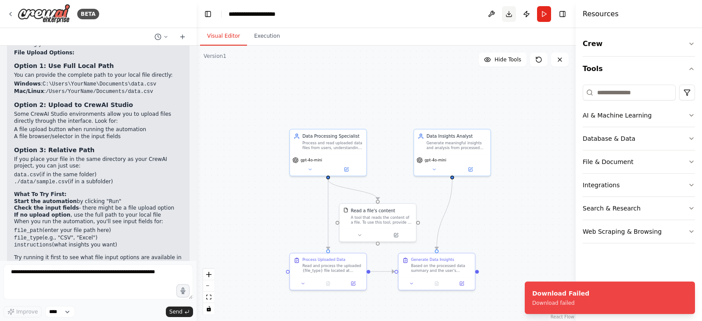
click at [507, 11] on button "Download" at bounding box center [509, 14] width 14 height 16
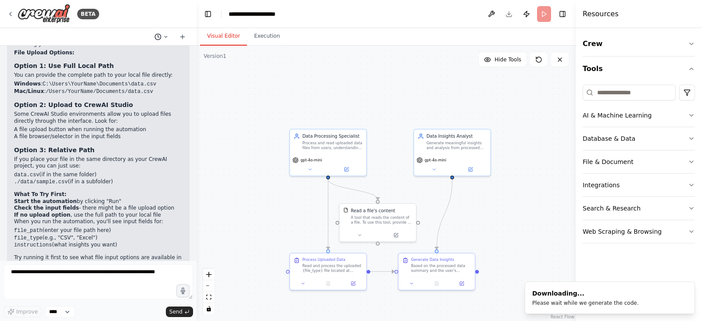
click at [168, 37] on icon at bounding box center [165, 36] width 5 height 5
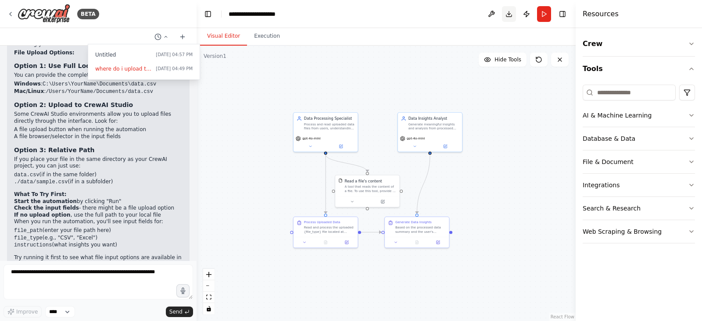
drag, startPoint x: 505, startPoint y: 3, endPoint x: 507, endPoint y: 9, distance: 6.7
click at [505, 3] on header "**********" at bounding box center [385, 14] width 379 height 28
click at [508, 11] on button "Download" at bounding box center [509, 14] width 14 height 16
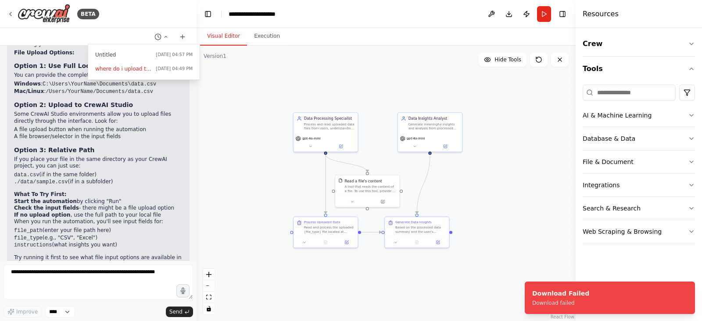
click at [96, 270] on div at bounding box center [98, 160] width 196 height 321
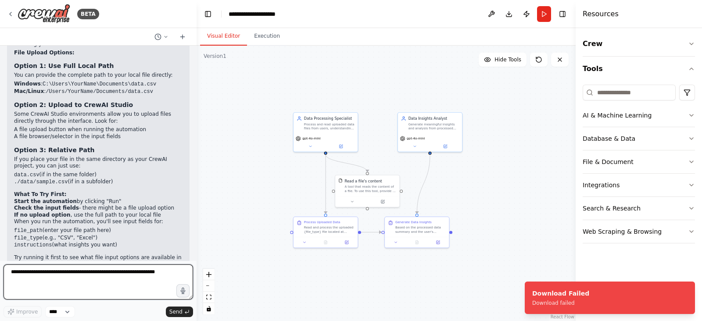
click at [96, 274] on textarea at bounding box center [98, 281] width 189 height 35
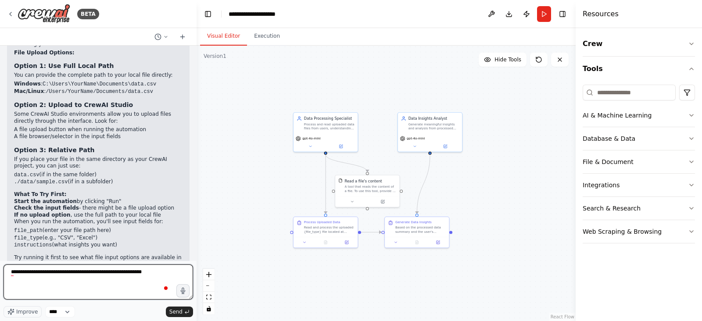
type textarea "**********"
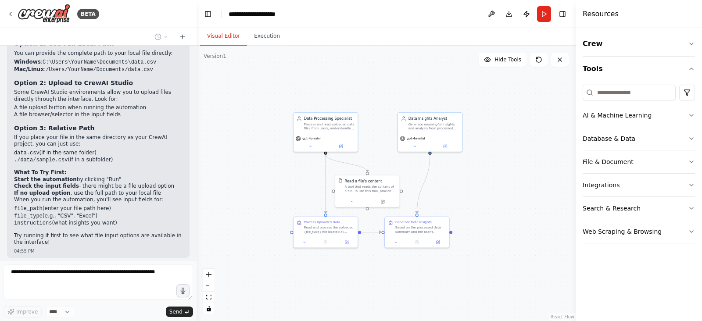
scroll to position [1547, 0]
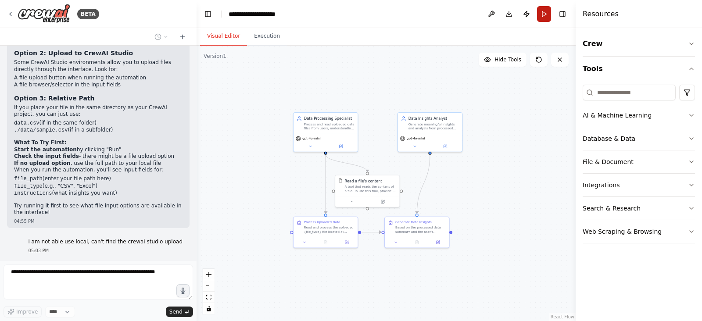
click at [544, 16] on button "Run" at bounding box center [544, 14] width 14 height 16
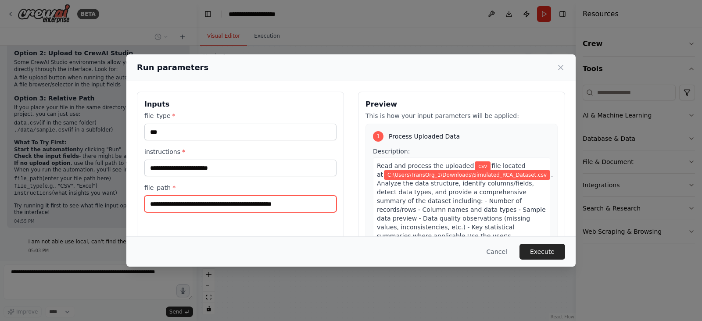
drag, startPoint x: 316, startPoint y: 204, endPoint x: 163, endPoint y: 187, distance: 153.5
click at [108, 193] on div "**********" at bounding box center [351, 160] width 702 height 321
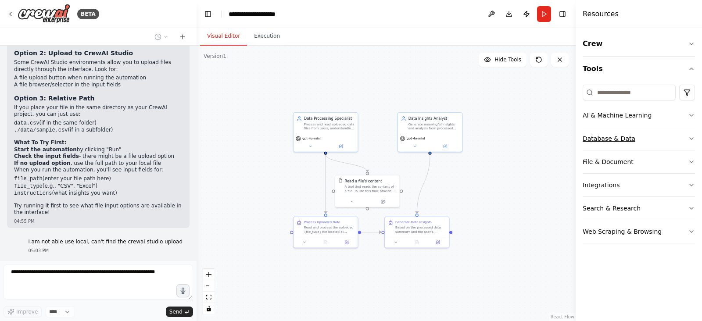
click at [616, 133] on button "Database & Data" at bounding box center [638, 138] width 112 height 23
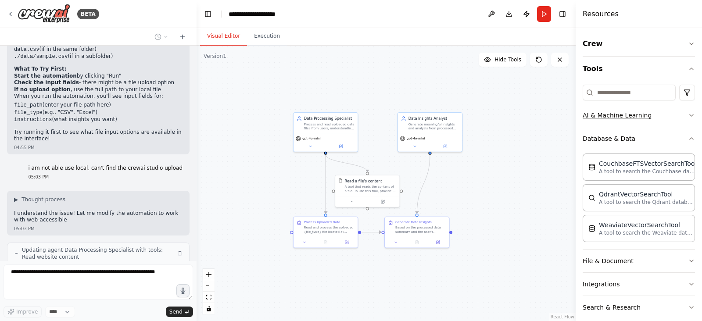
scroll to position [1627, 0]
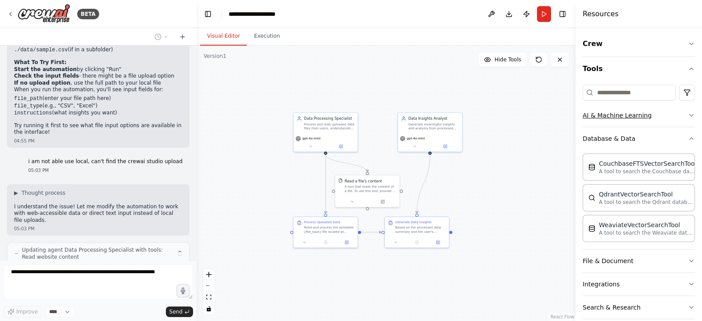
click at [625, 114] on button "AI & Machine Learning" at bounding box center [638, 115] width 112 height 23
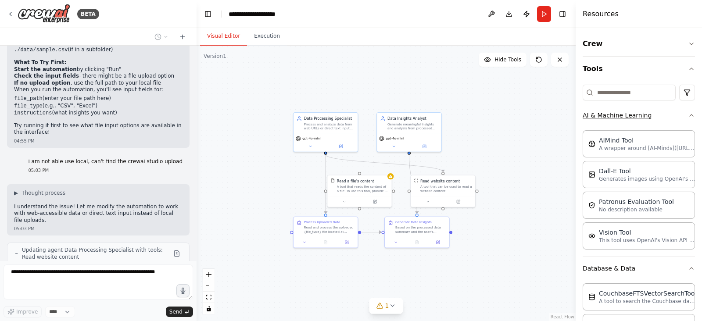
click at [634, 112] on button "AI & Machine Learning" at bounding box center [638, 115] width 112 height 23
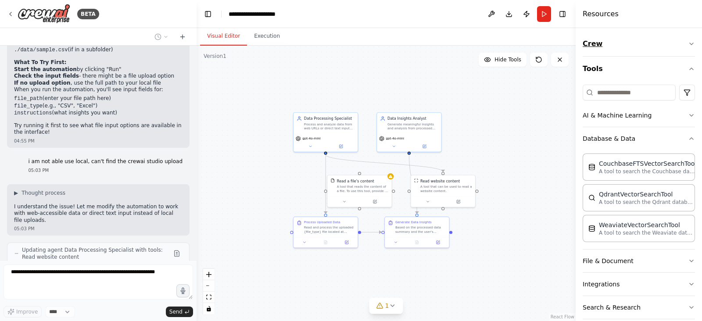
click at [601, 48] on button "Crew" at bounding box center [638, 44] width 112 height 25
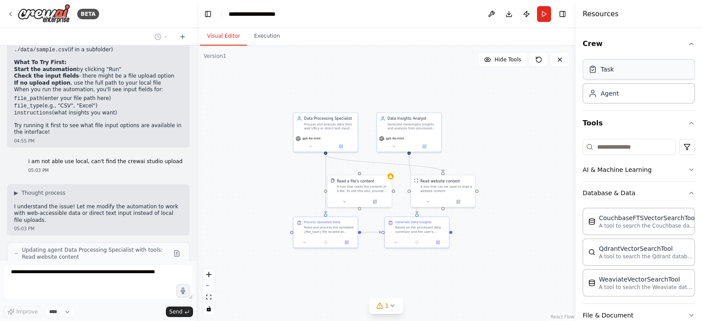
click at [606, 64] on div "Task" at bounding box center [638, 69] width 112 height 20
click at [616, 94] on div "Agent" at bounding box center [609, 93] width 18 height 9
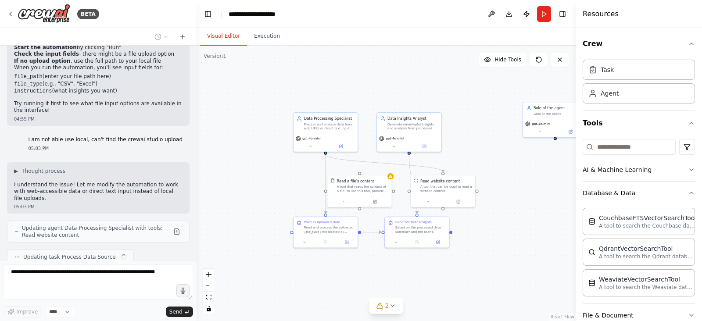
drag, startPoint x: 542, startPoint y: 119, endPoint x: 378, endPoint y: 57, distance: 175.4
click at [307, 53] on div ".deletable-edge-delete-btn { width: 20px; height: 20px; border: 0px solid #ffff…" at bounding box center [385, 183] width 379 height 275
click at [495, 135] on div "gpt-4o-mini" at bounding box center [493, 134] width 60 height 5
click at [520, 102] on icon at bounding box center [519, 103] width 4 height 5
click at [487, 102] on button "Confirm" at bounding box center [493, 103] width 31 height 11
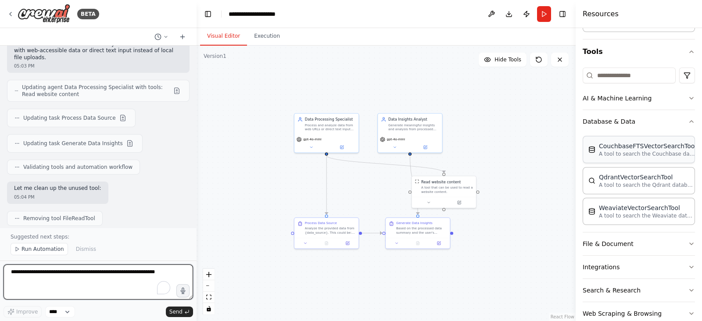
scroll to position [89, 0]
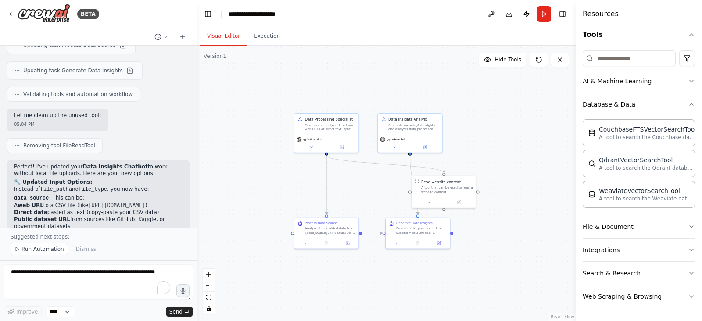
click at [655, 243] on button "Integrations" at bounding box center [638, 250] width 112 height 23
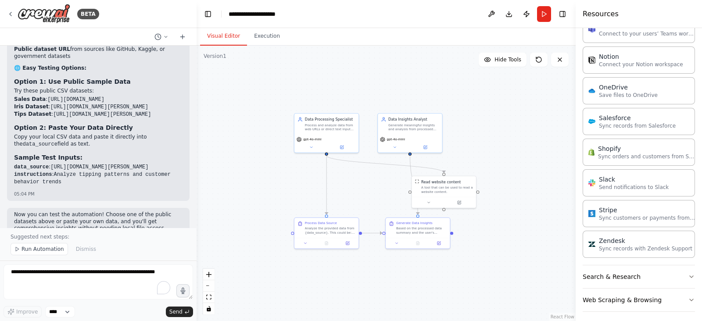
scroll to position [432, 0]
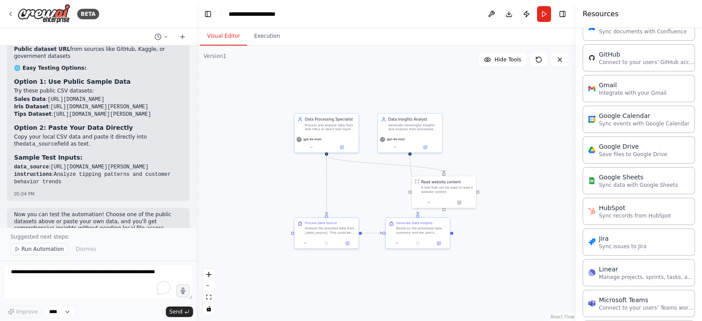
click at [45, 251] on span "Run Automation" at bounding box center [42, 249] width 43 height 7
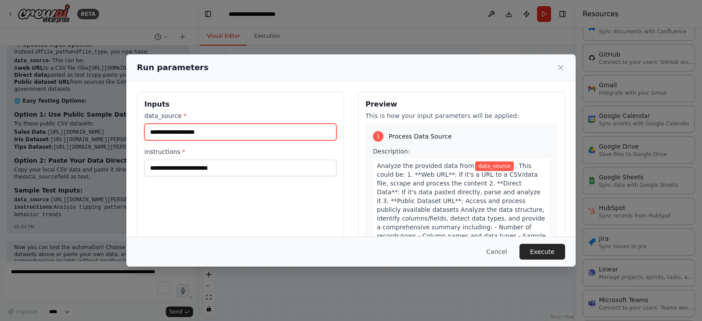
click at [206, 131] on input "data_source *" at bounding box center [240, 132] width 192 height 17
paste input "**********"
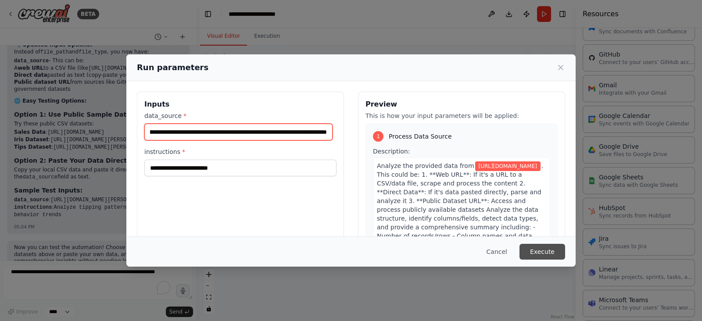
type input "**********"
click at [538, 249] on button "Execute" at bounding box center [542, 252] width 46 height 16
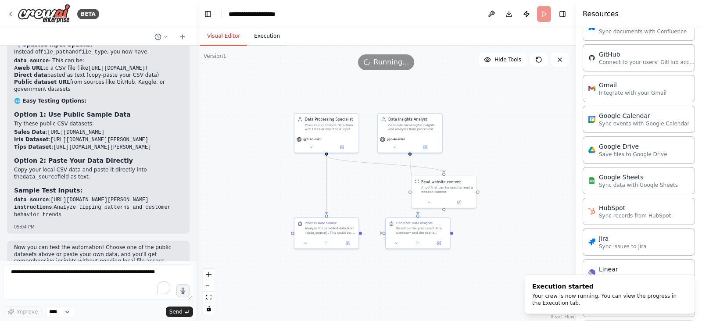
click at [253, 35] on button "Execution" at bounding box center [267, 36] width 40 height 18
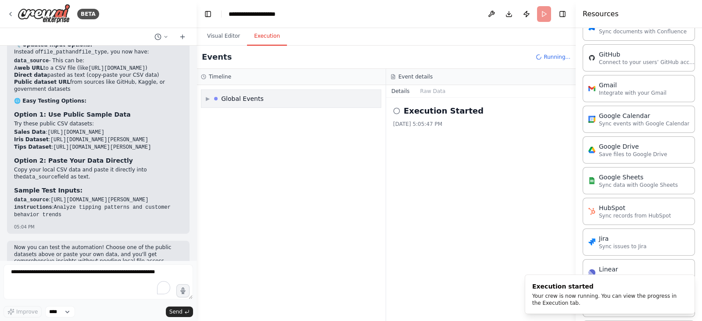
click at [260, 97] on div "Global Events" at bounding box center [242, 98] width 43 height 9
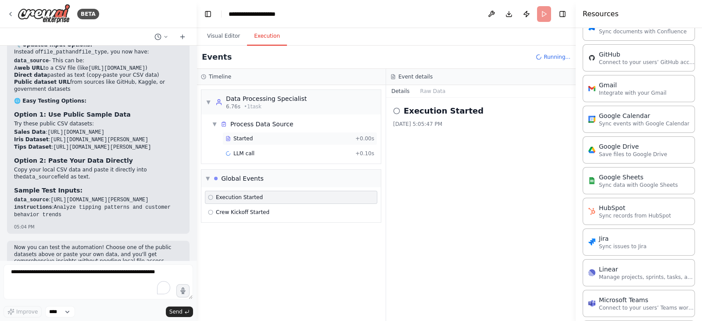
click at [244, 137] on span "Started" at bounding box center [242, 138] width 19 height 7
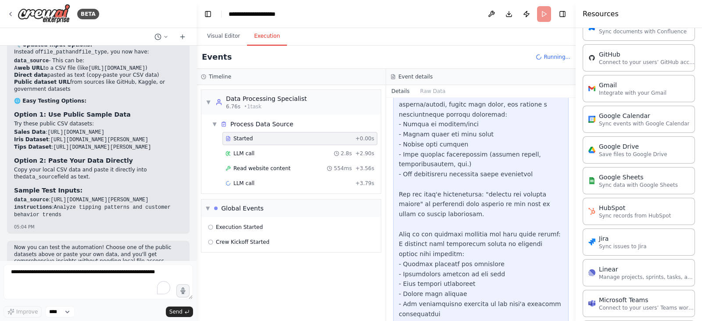
scroll to position [221, 0]
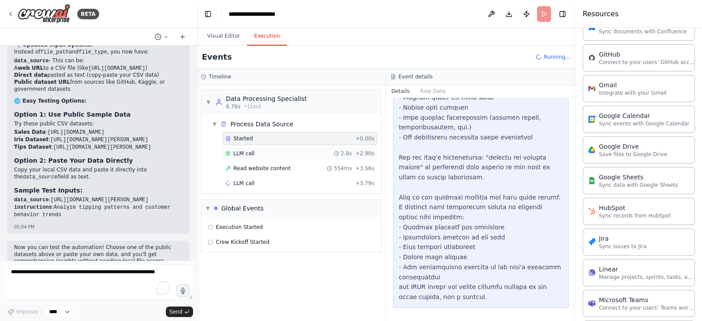
click at [241, 152] on span "LLM call" at bounding box center [243, 153] width 21 height 7
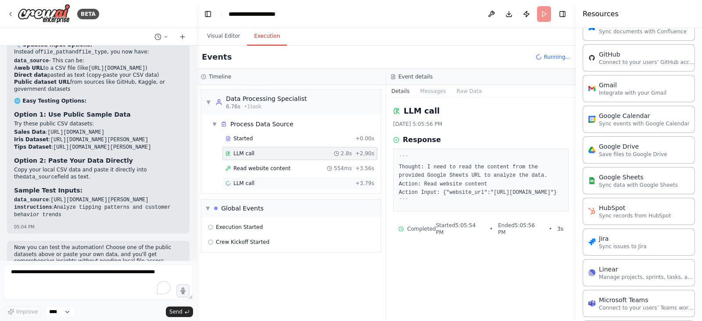
drag, startPoint x: 251, startPoint y: 164, endPoint x: 354, endPoint y: 179, distance: 104.2
click at [251, 165] on span "Read website content" at bounding box center [261, 168] width 57 height 7
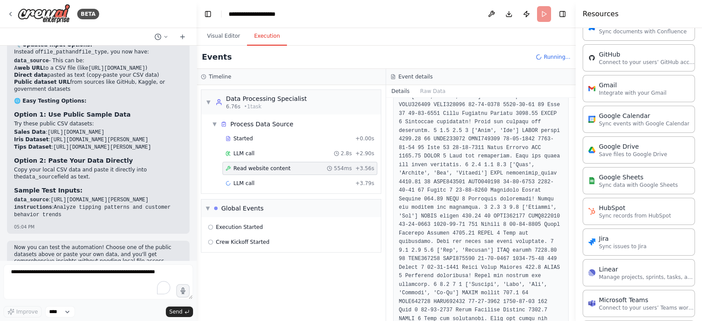
scroll to position [0, 0]
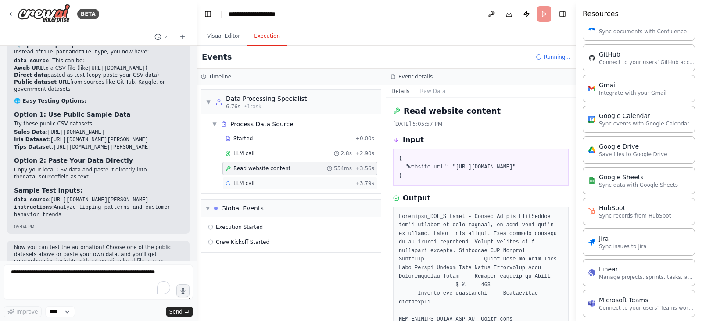
click at [260, 180] on div "LLM call + 3.79s" at bounding box center [299, 183] width 149 height 7
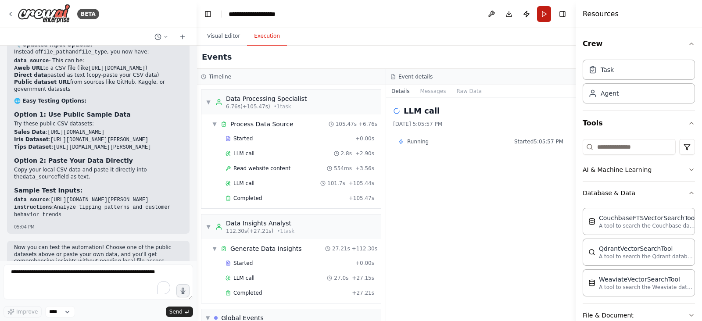
click at [539, 16] on button "Run" at bounding box center [544, 14] width 14 height 16
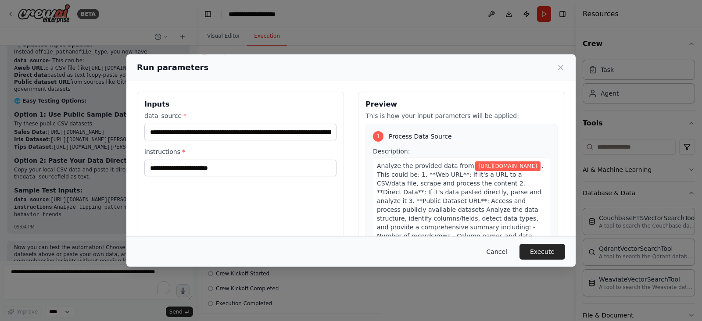
click at [511, 250] on button "Cancel" at bounding box center [496, 252] width 35 height 16
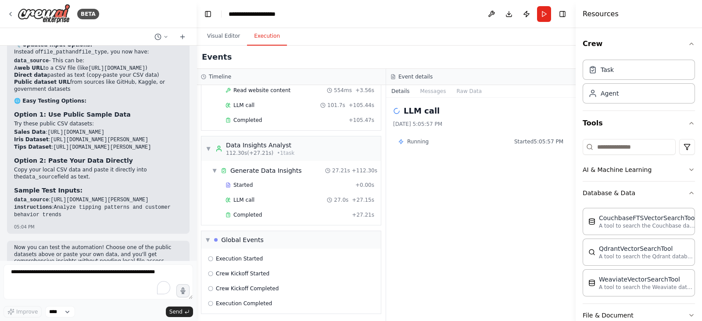
click at [402, 106] on div "LLM call" at bounding box center [480, 111] width 175 height 12
click at [403, 143] on div "Running" at bounding box center [413, 141] width 30 height 7
drag, startPoint x: 404, startPoint y: 145, endPoint x: 409, endPoint y: 145, distance: 5.3
click at [406, 145] on div "Running" at bounding box center [413, 141] width 30 height 7
drag, startPoint x: 440, startPoint y: 141, endPoint x: 460, endPoint y: 141, distance: 19.7
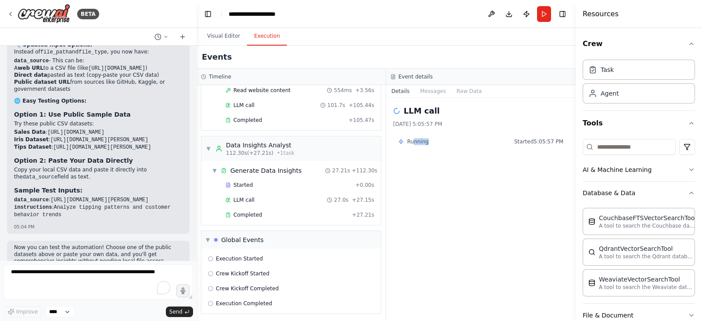
click at [458, 141] on div "Running Started 5:05:57 PM" at bounding box center [480, 141] width 165 height 7
click at [531, 143] on span "Started 5:05:57 PM" at bounding box center [538, 141] width 49 height 7
drag, startPoint x: 424, startPoint y: 99, endPoint x: 440, endPoint y: 95, distance: 16.8
click at [425, 99] on div "LLM call [DATE] 5:05:57 PM Running Started 5:05:57 PM" at bounding box center [480, 209] width 189 height 223
click at [438, 92] on button "Messages" at bounding box center [433, 91] width 36 height 12
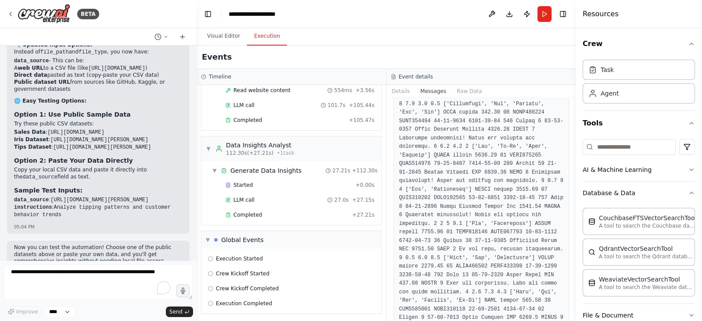
scroll to position [4581, 0]
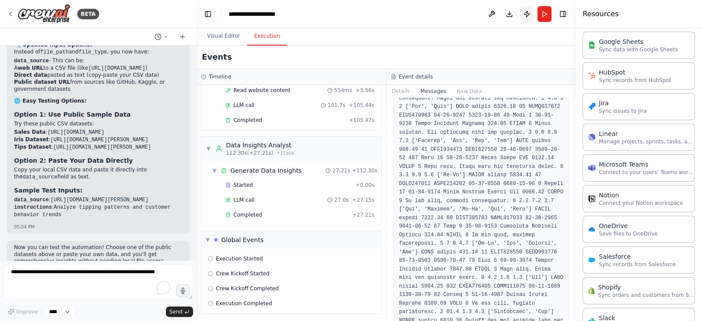
scroll to position [487, 0]
